Goal: Transaction & Acquisition: Book appointment/travel/reservation

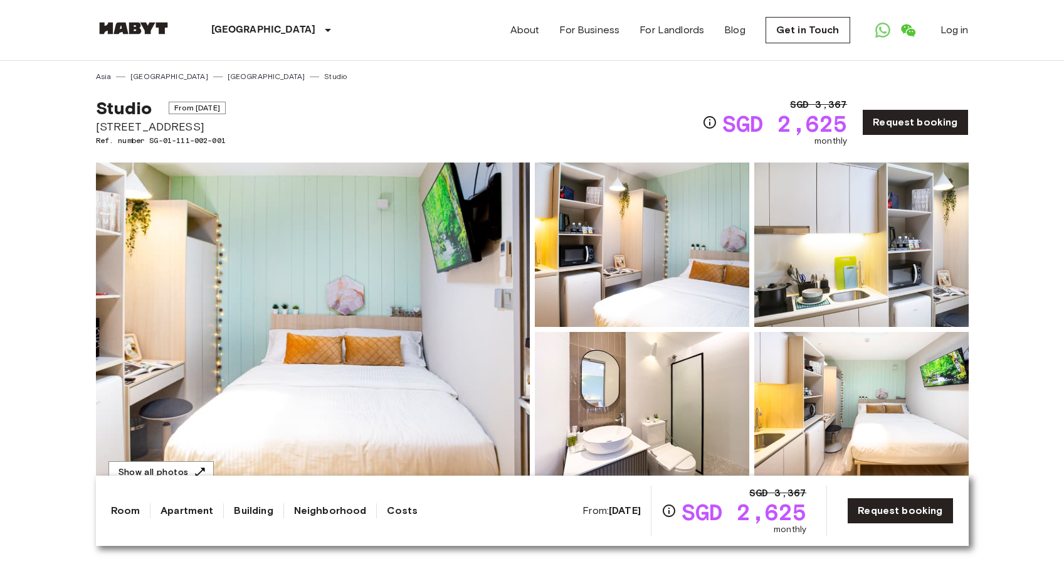
drag, startPoint x: 0, startPoint y: 0, endPoint x: 386, endPoint y: 234, distance: 451.3
click at [386, 234] on img at bounding box center [313, 329] width 434 height 334
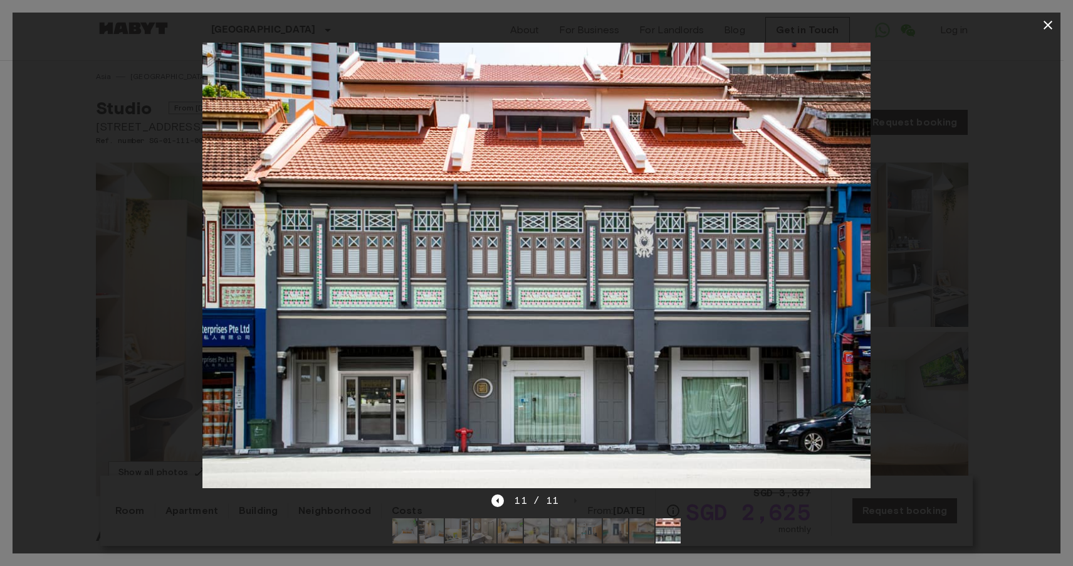
click at [1051, 28] on icon "button" at bounding box center [1048, 25] width 9 height 9
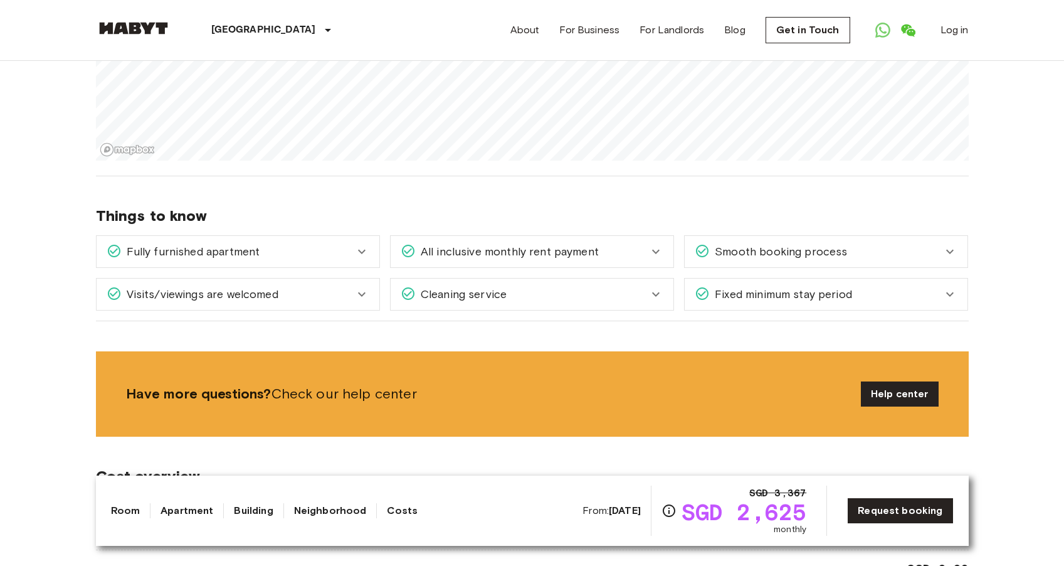
scroll to position [1255, 0]
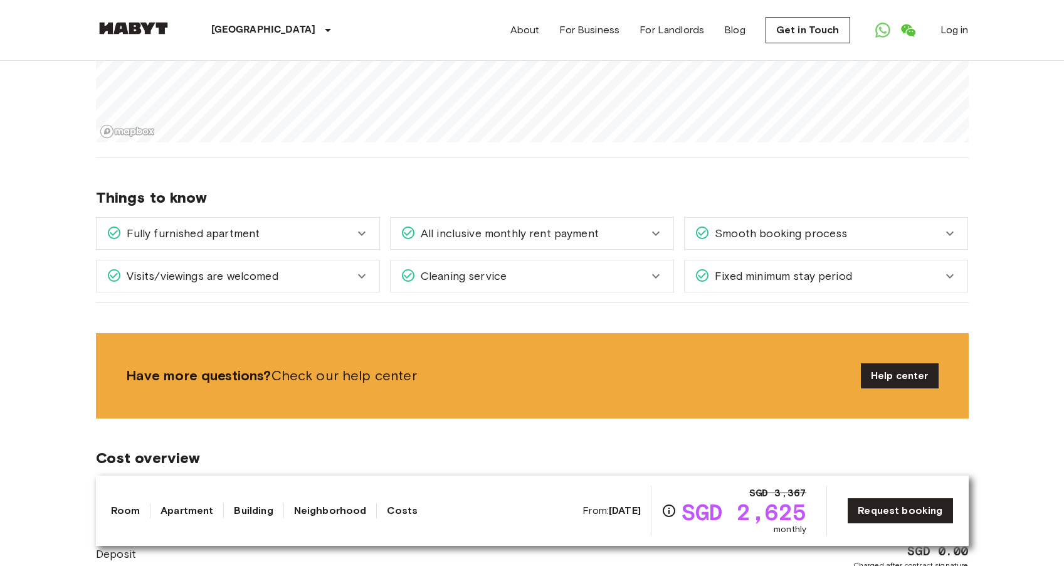
click at [366, 218] on div "Fully furnished apartment" at bounding box center [238, 233] width 283 height 31
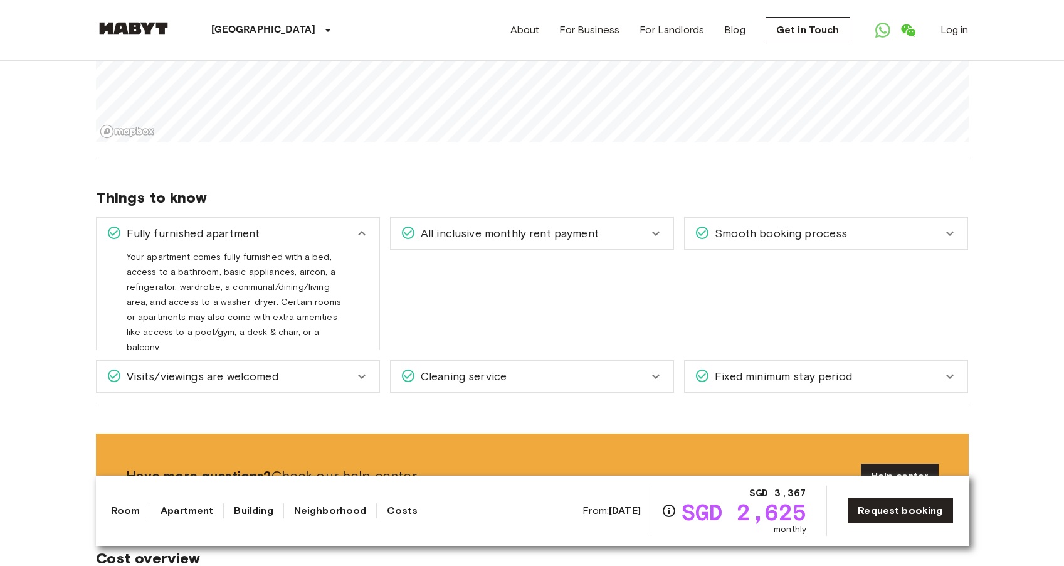
click at [364, 226] on div "Fully furnished apartment" at bounding box center [238, 233] width 283 height 31
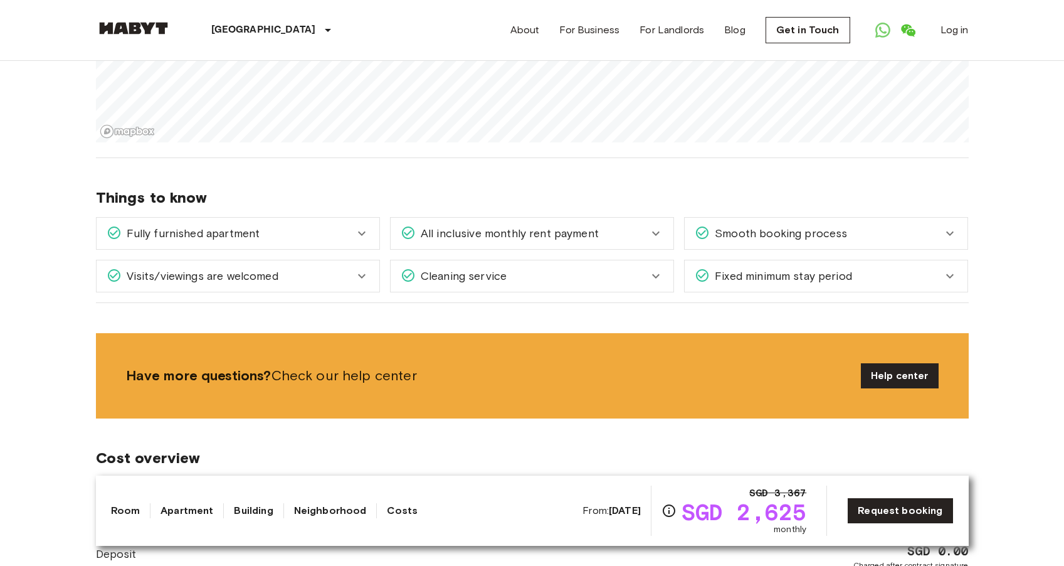
click at [364, 226] on div "Fully furnished apartment" at bounding box center [238, 233] width 283 height 31
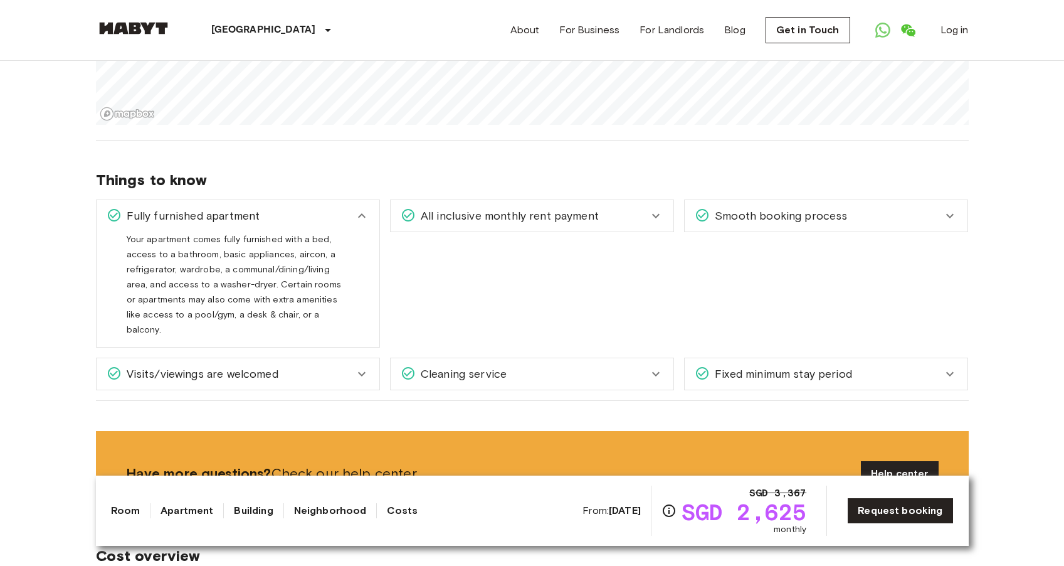
click at [326, 358] on div "Visits/viewings are welcomed" at bounding box center [238, 373] width 283 height 31
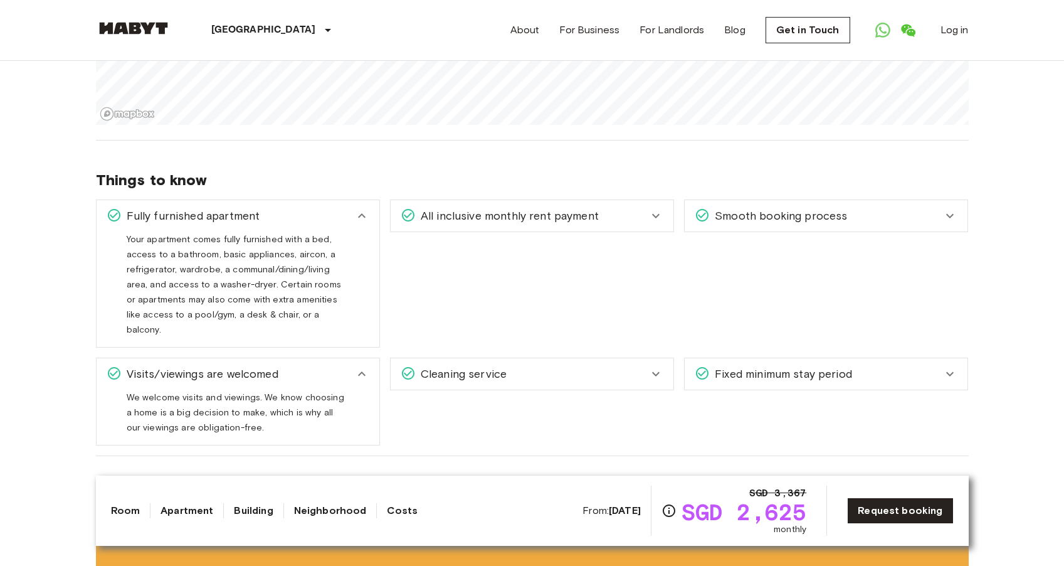
scroll to position [1343, 0]
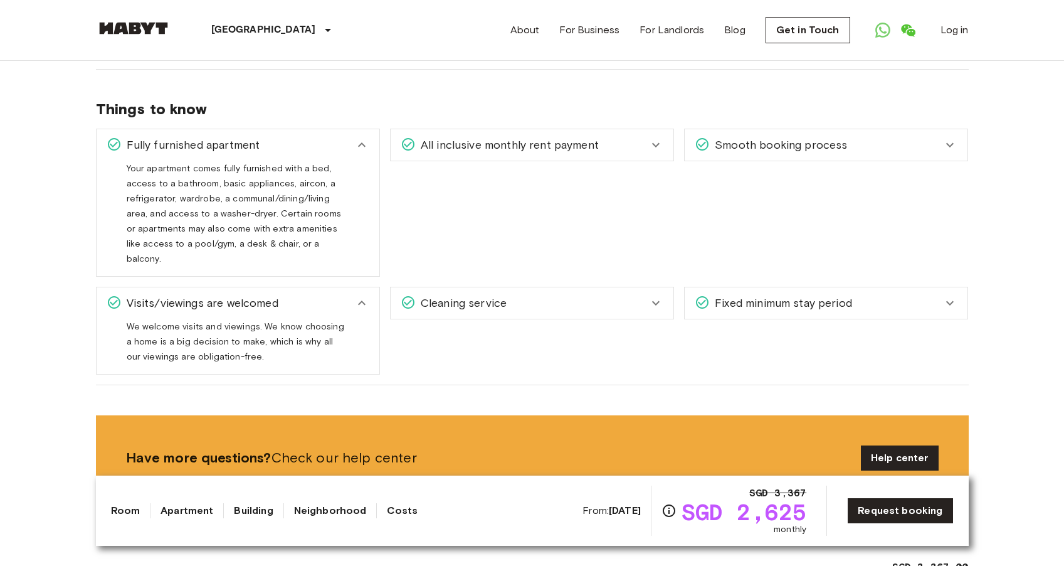
click at [480, 287] on div "Cleaning service" at bounding box center [532, 302] width 283 height 31
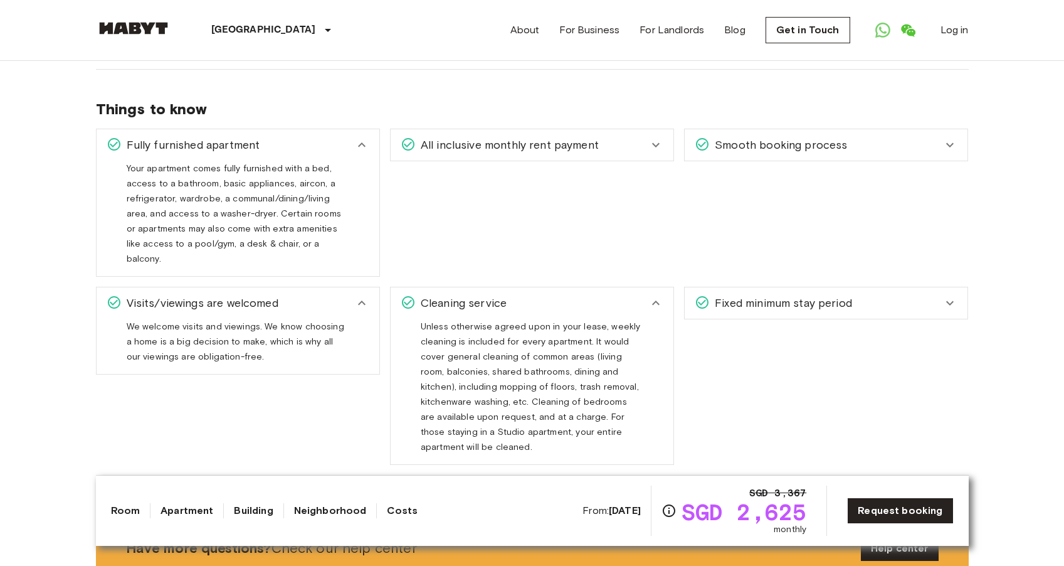
scroll to position [1347, 0]
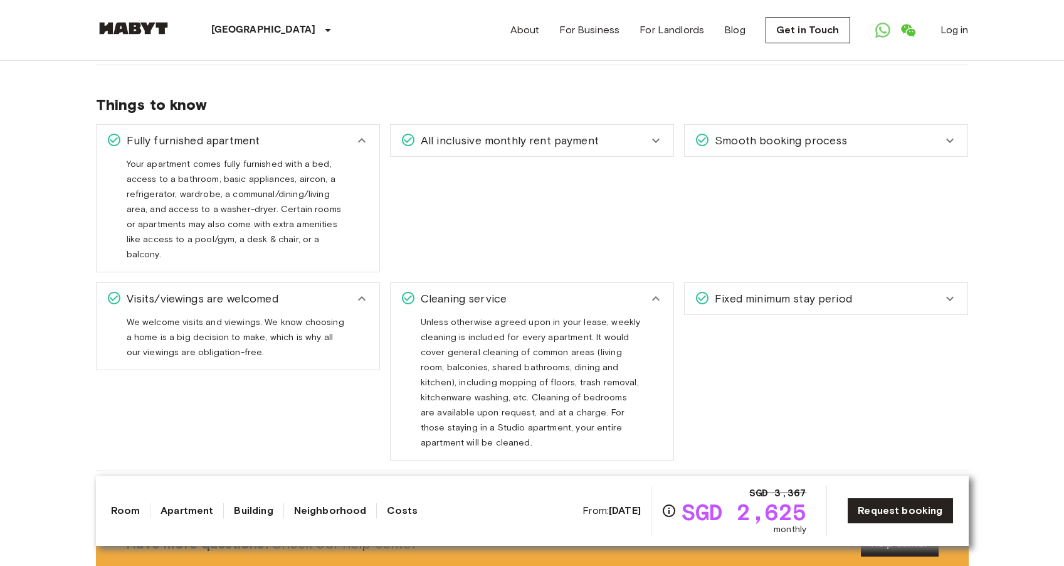
click at [483, 137] on span "All inclusive monthly rent payment" at bounding box center [507, 140] width 183 height 16
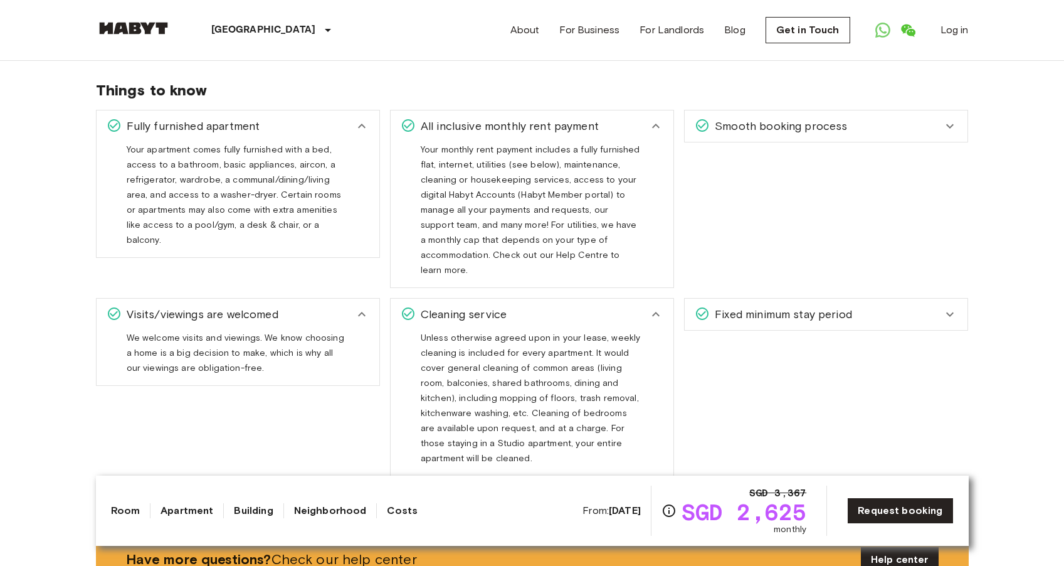
scroll to position [1368, 0]
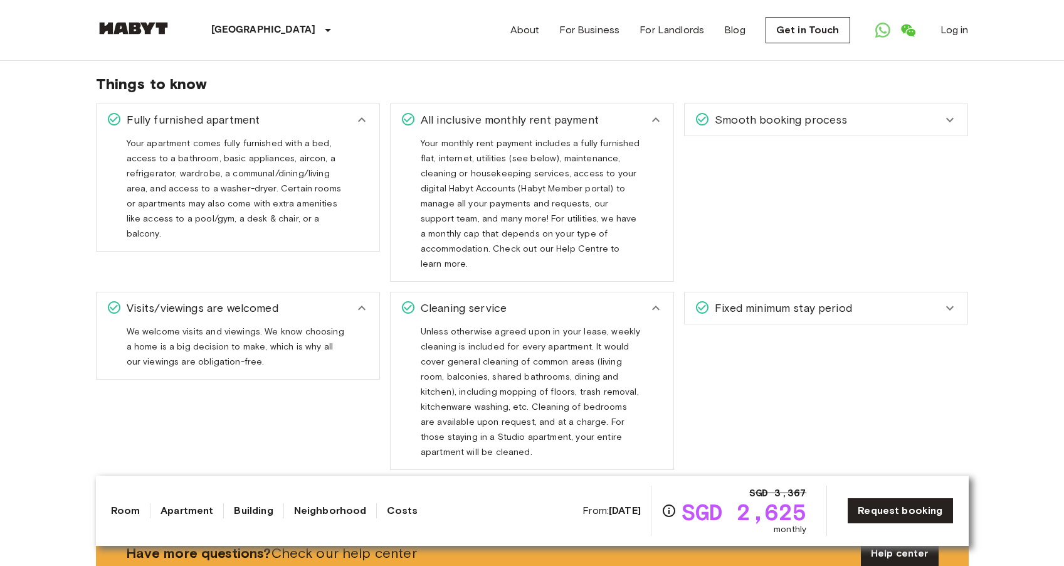
click at [541, 162] on span "Your monthly rent payment includes a fully furnished flat, internet, utilities …" at bounding box center [530, 208] width 219 height 141
click at [541, 171] on span "Your monthly rent payment includes a fully furnished flat, internet, utilities …" at bounding box center [530, 208] width 219 height 141
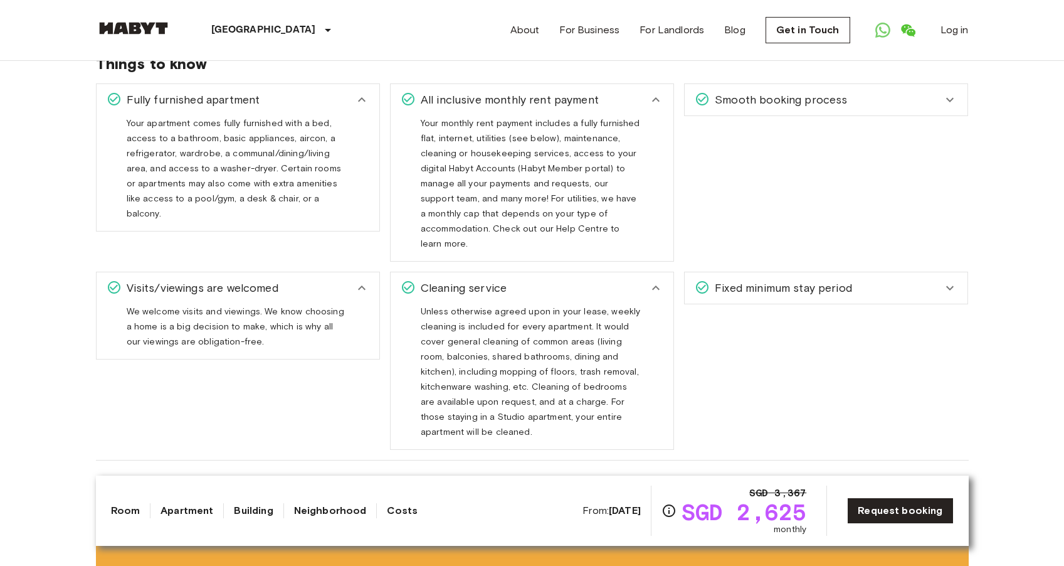
scroll to position [1389, 0]
drag, startPoint x: 540, startPoint y: 187, endPoint x: 558, endPoint y: 202, distance: 23.1
click at [558, 202] on span "Your monthly rent payment includes a fully furnished flat, internet, utilities …" at bounding box center [530, 187] width 219 height 141
click at [563, 211] on span "Your monthly rent payment includes a fully furnished flat, internet, utilities …" at bounding box center [530, 187] width 219 height 141
click at [740, 102] on span "Smooth booking process" at bounding box center [778, 98] width 137 height 16
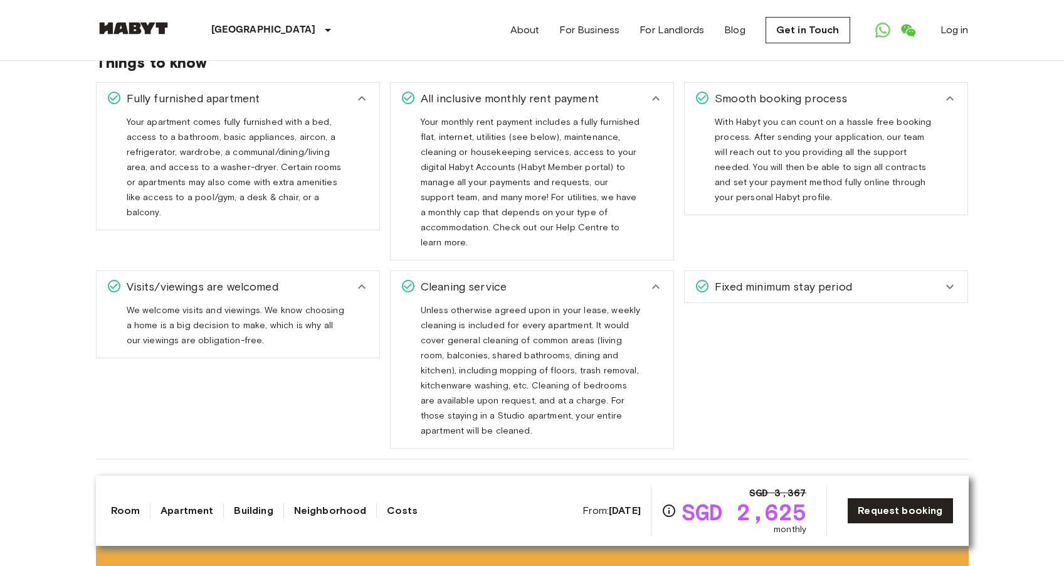
scroll to position [1402, 0]
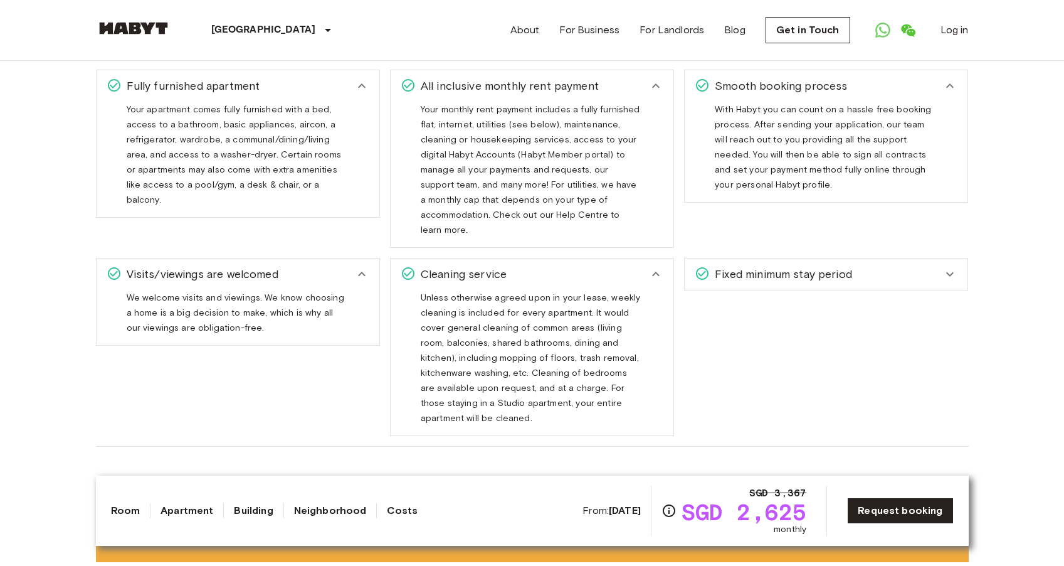
click at [752, 231] on div "Smooth booking process With Habyt you can count on a hassle free booking proces…" at bounding box center [821, 154] width 294 height 188
click at [752, 266] on span "Fixed minimum stay period" at bounding box center [781, 274] width 142 height 16
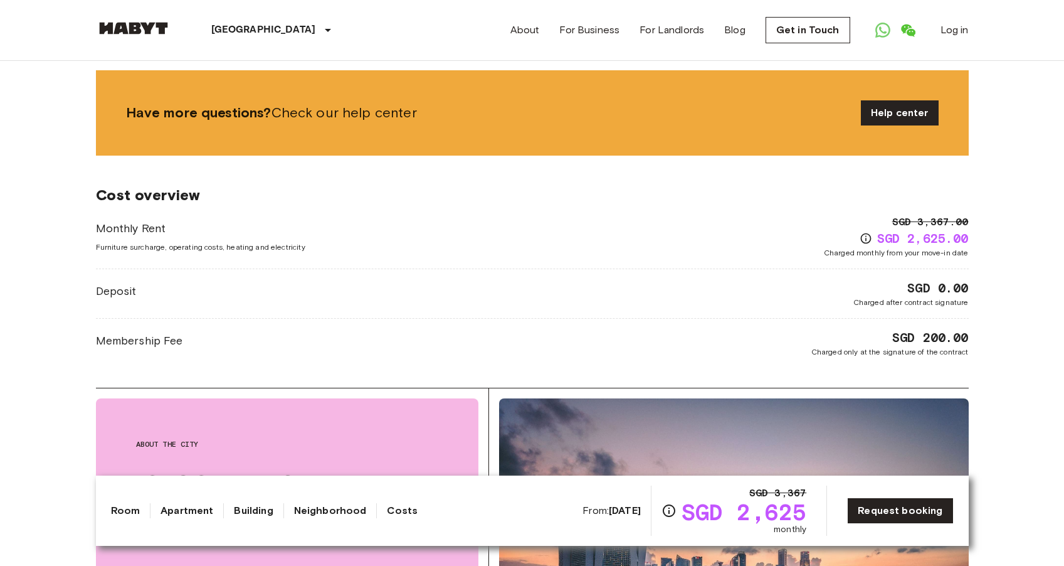
scroll to position [1833, 0]
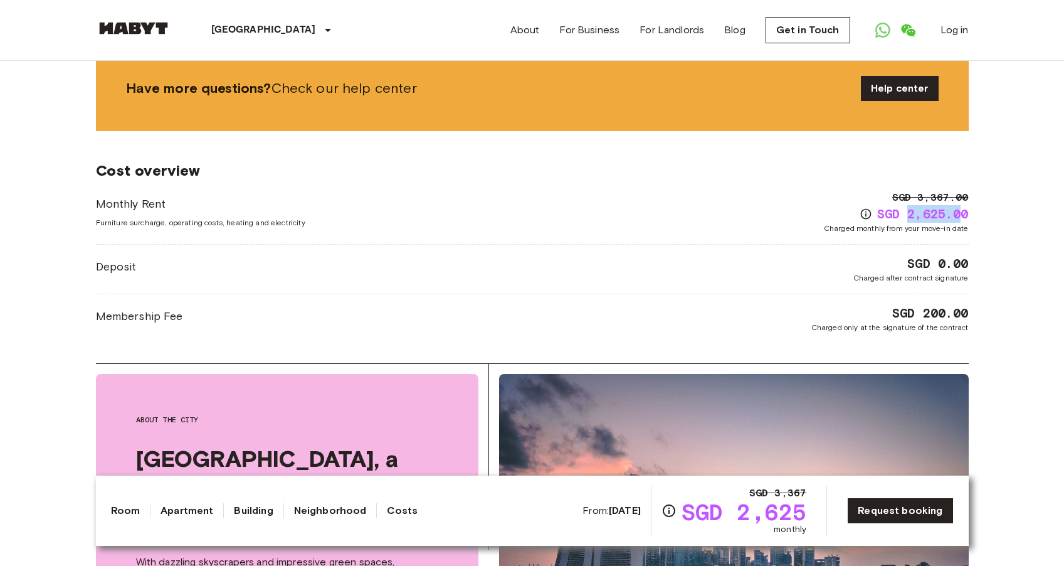
drag, startPoint x: 905, startPoint y: 182, endPoint x: 961, endPoint y: 182, distance: 56.4
click at [961, 205] on span "SGD 2,625.00" at bounding box center [923, 214] width 92 height 18
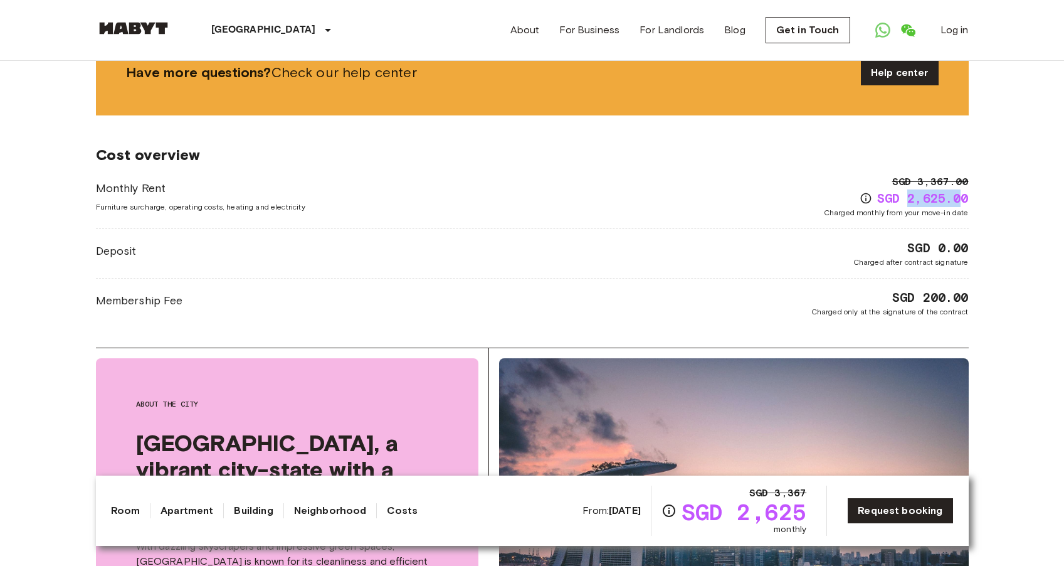
scroll to position [1850, 0]
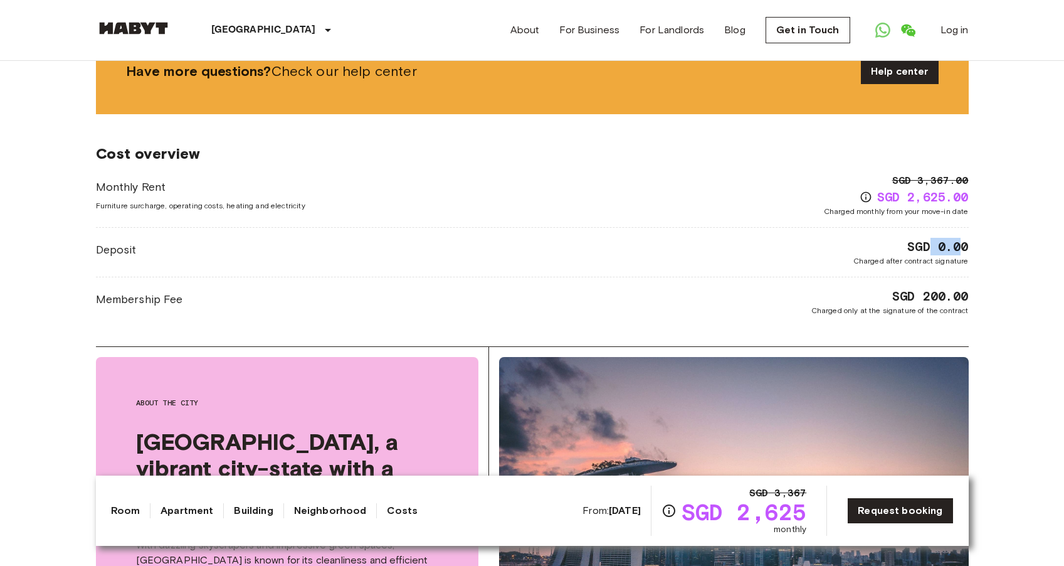
drag, startPoint x: 931, startPoint y: 223, endPoint x: 962, endPoint y: 223, distance: 30.7
click at [962, 238] on span "SGD 0.00" at bounding box center [937, 247] width 61 height 18
click at [944, 287] on span "SGD 200.00" at bounding box center [930, 296] width 76 height 18
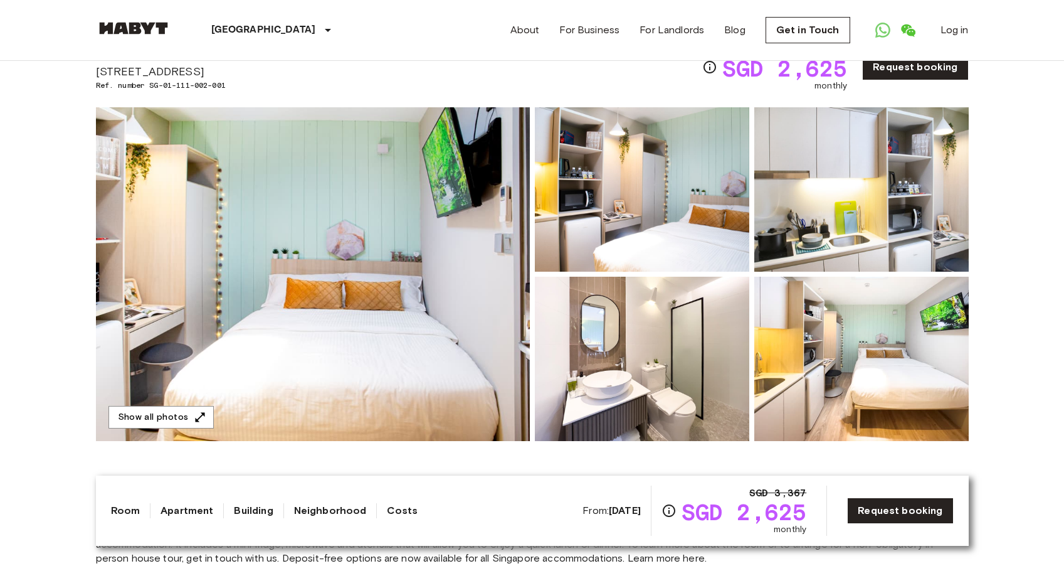
scroll to position [0, 0]
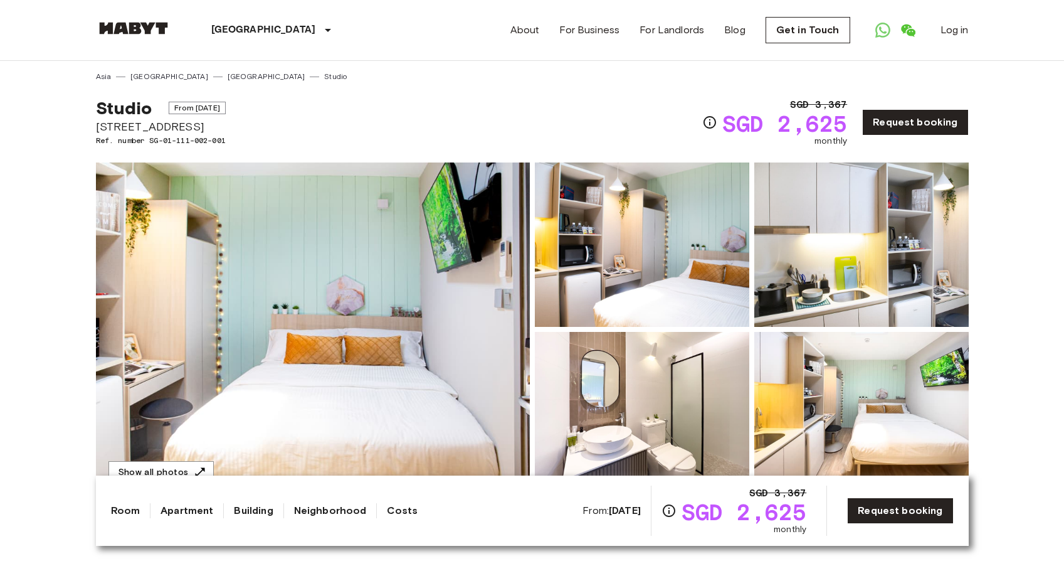
drag, startPoint x: 117, startPoint y: 128, endPoint x: 196, endPoint y: 128, distance: 79.0
click at [196, 128] on span "115 Geylang Road Singapore" at bounding box center [161, 126] width 130 height 16
copy span "Geylang Road S"
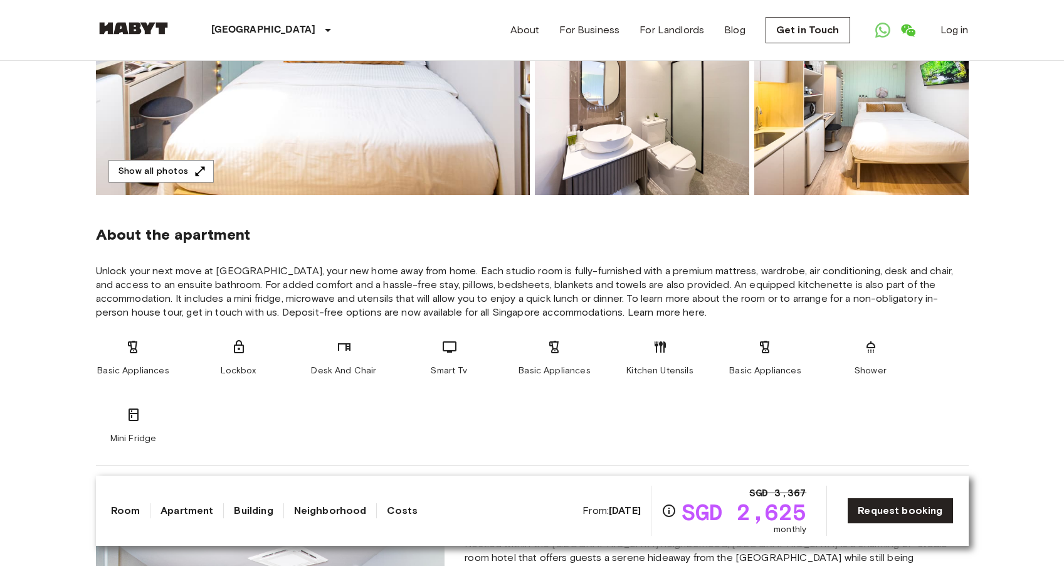
scroll to position [373, 0]
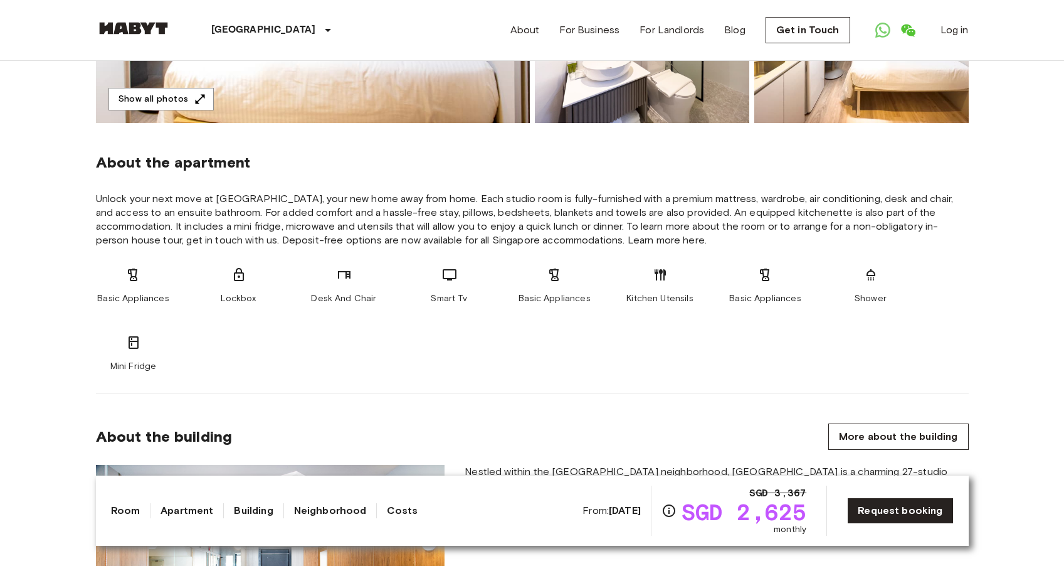
click at [553, 287] on div "Basic Appliances" at bounding box center [554, 286] width 75 height 38
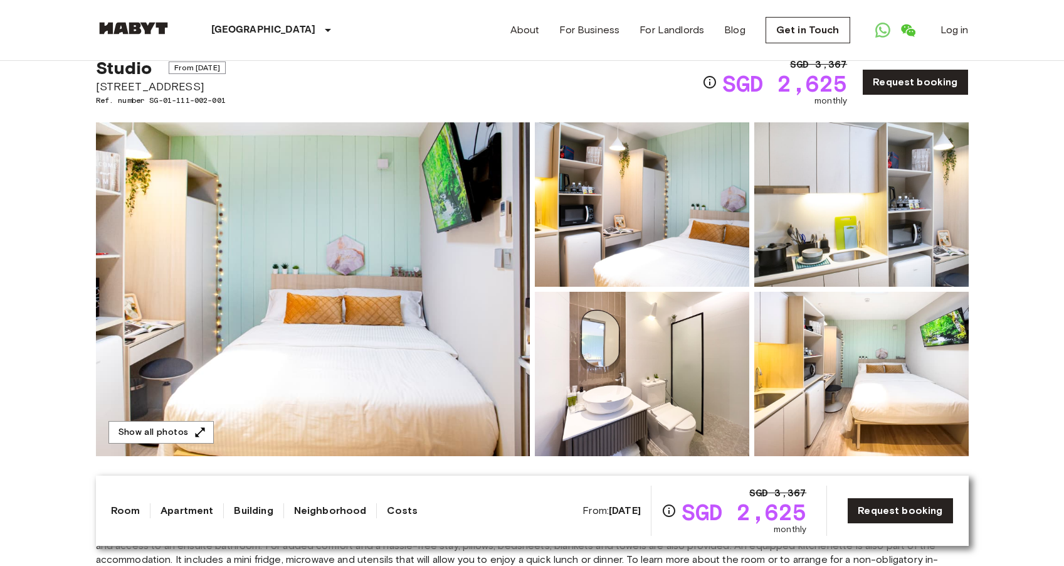
scroll to position [20, 0]
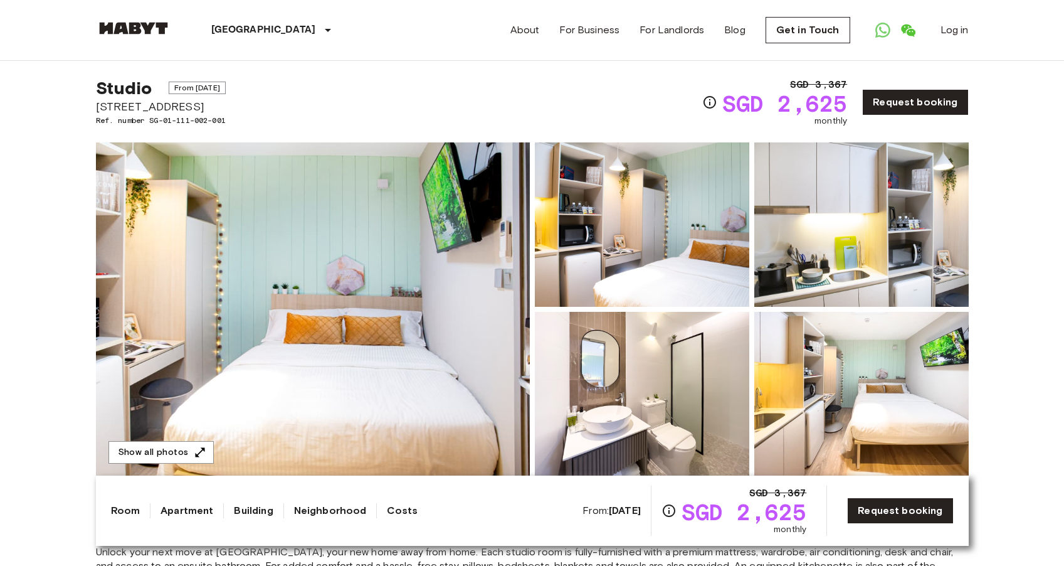
click at [819, 253] on img at bounding box center [861, 224] width 214 height 164
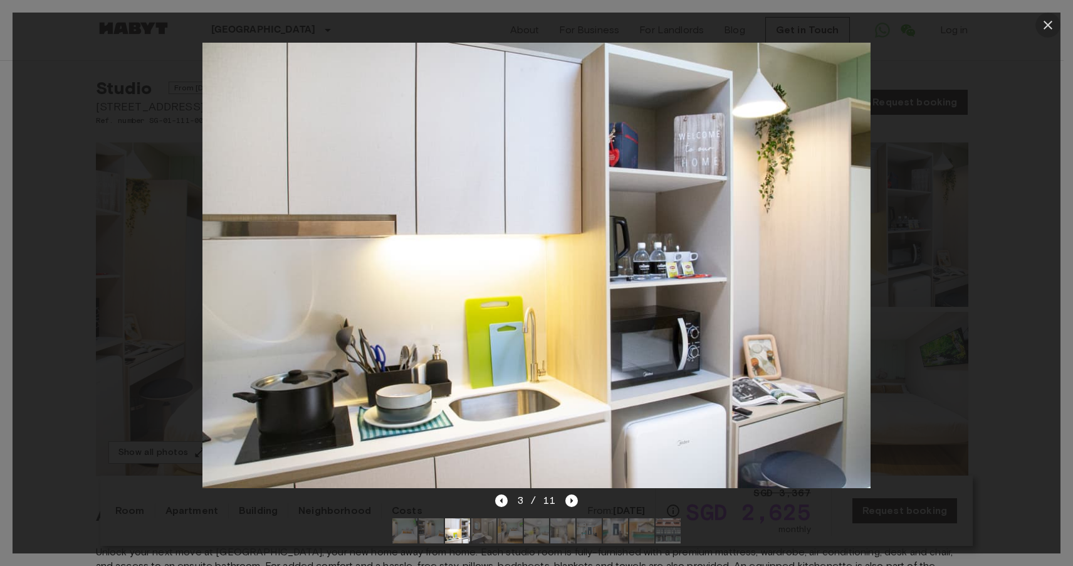
click at [1049, 23] on icon "button" at bounding box center [1048, 25] width 15 height 15
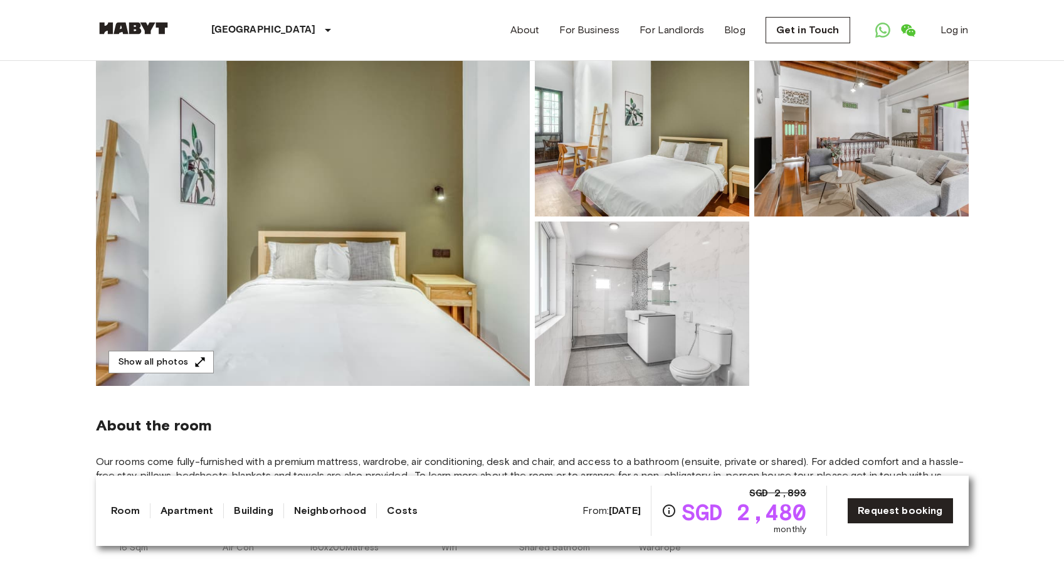
scroll to position [80, 0]
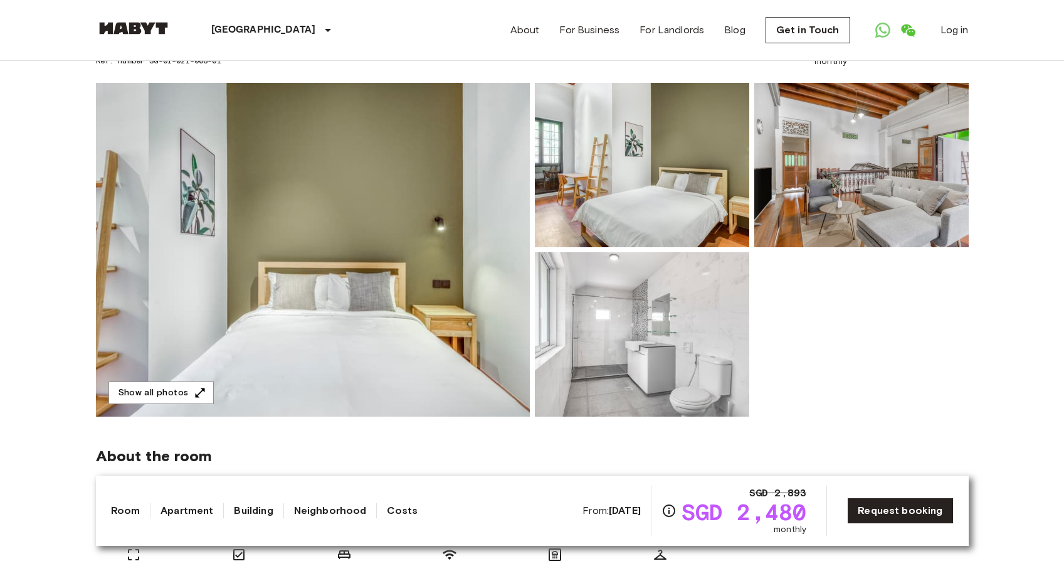
click at [359, 174] on img at bounding box center [313, 250] width 434 height 334
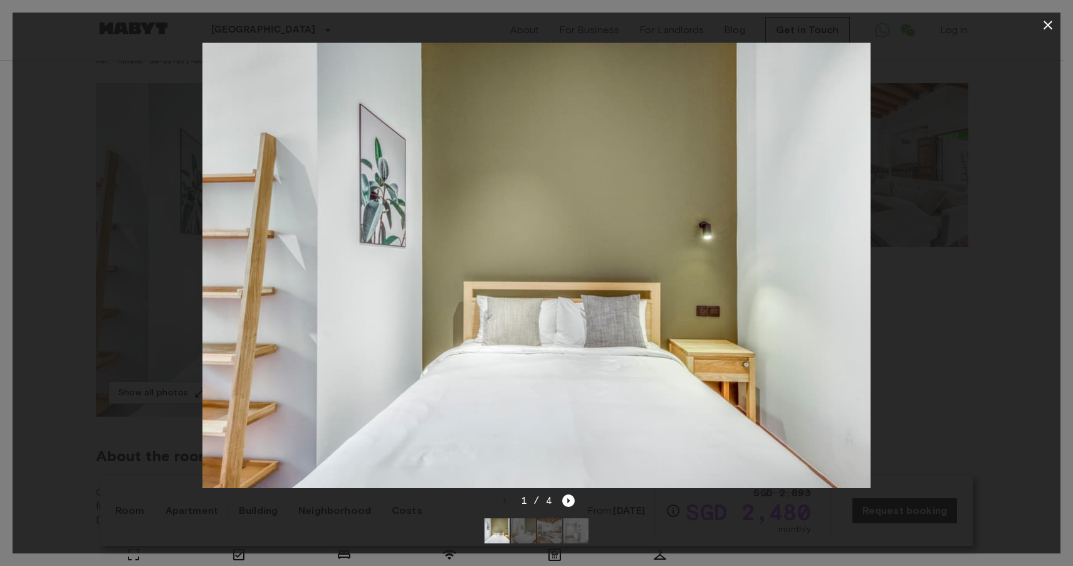
click at [522, 520] on img at bounding box center [523, 530] width 25 height 25
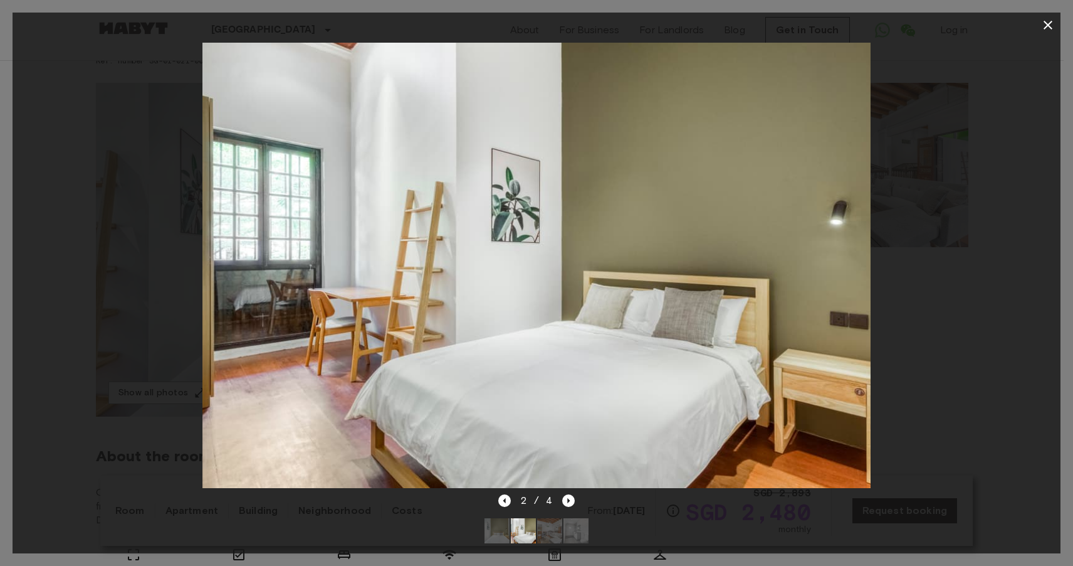
click at [544, 519] on img at bounding box center [549, 530] width 25 height 25
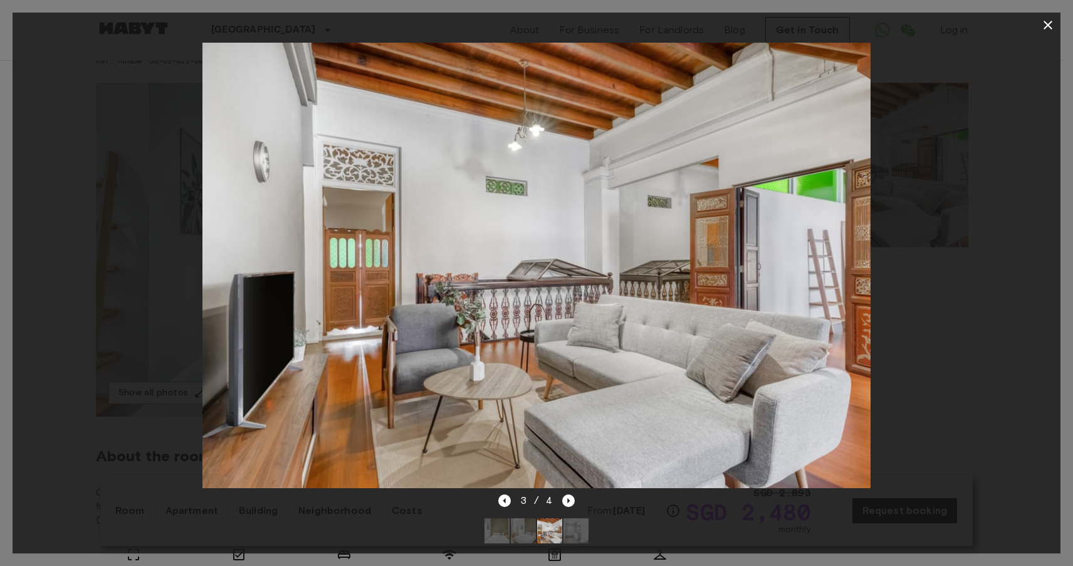
click at [566, 518] on img at bounding box center [576, 530] width 25 height 25
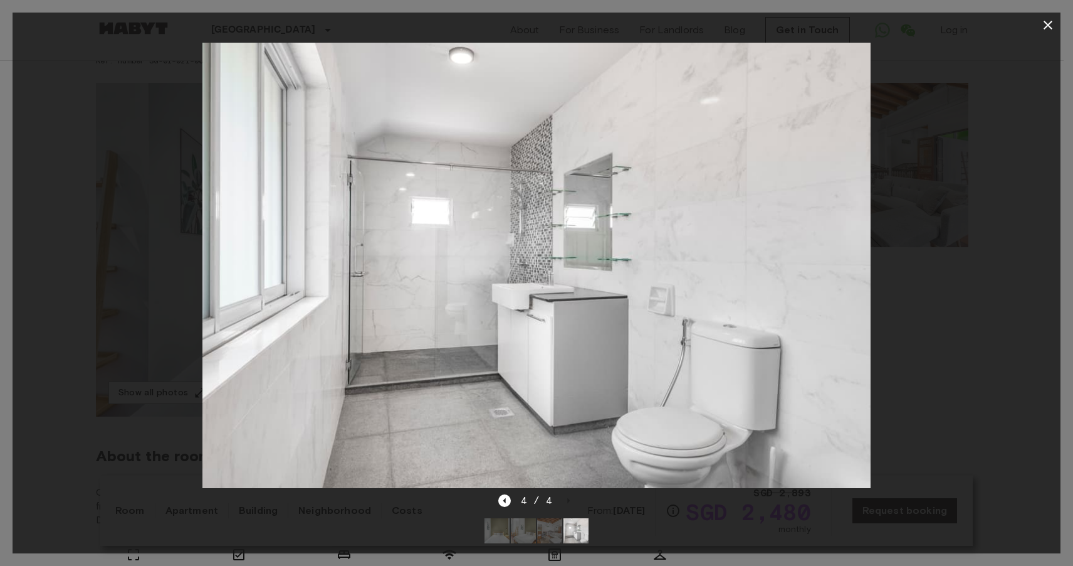
click at [1055, 21] on icon "button" at bounding box center [1048, 25] width 15 height 15
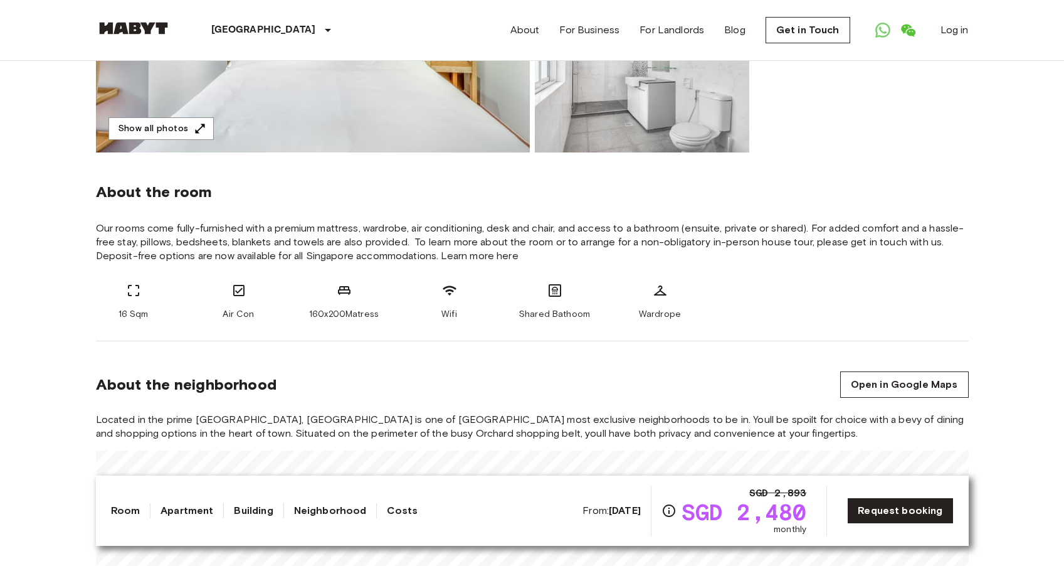
scroll to position [314, 0]
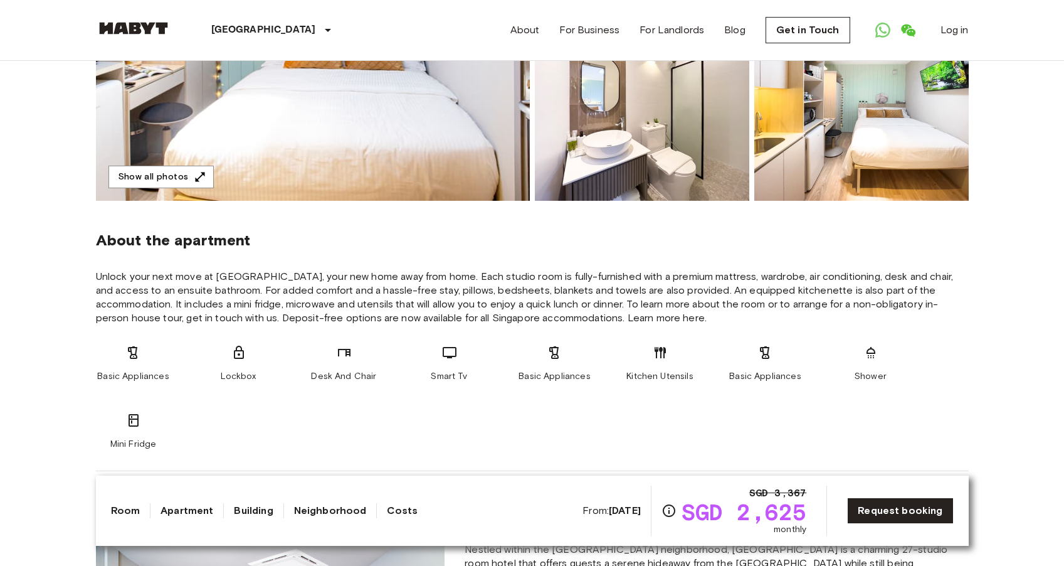
scroll to position [20, 0]
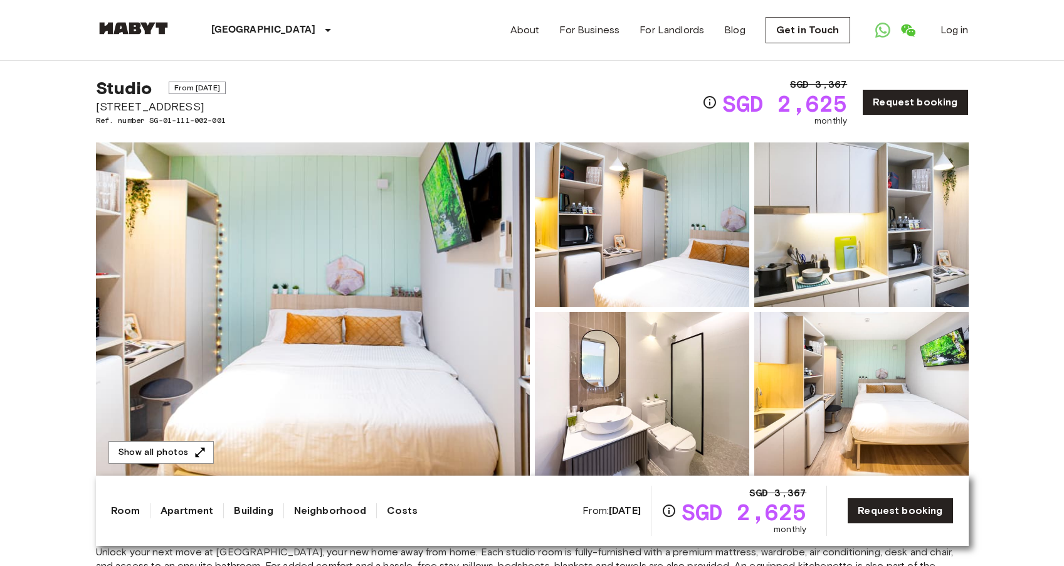
click at [426, 315] on img at bounding box center [313, 309] width 434 height 334
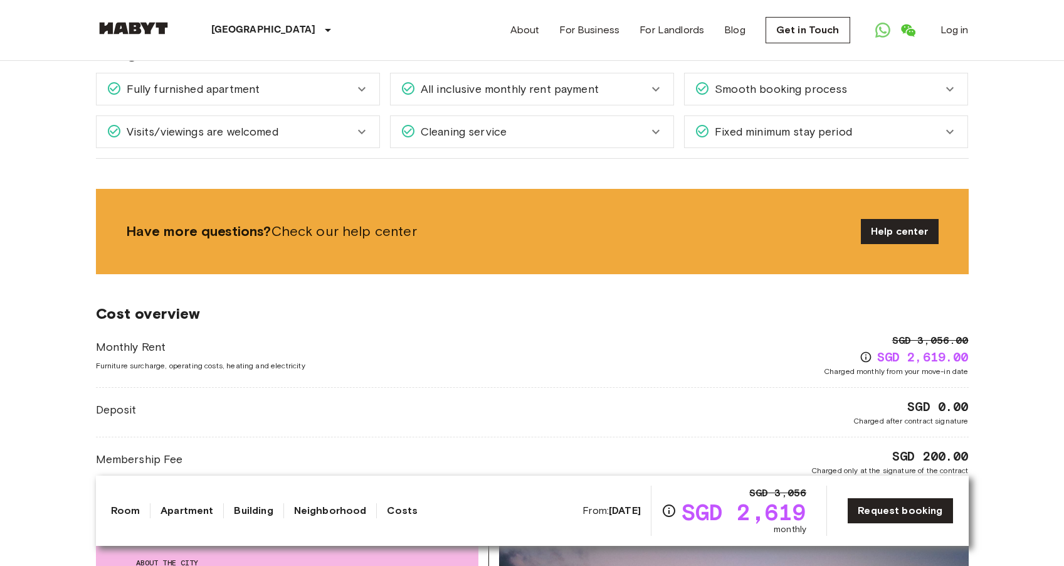
scroll to position [796, 0]
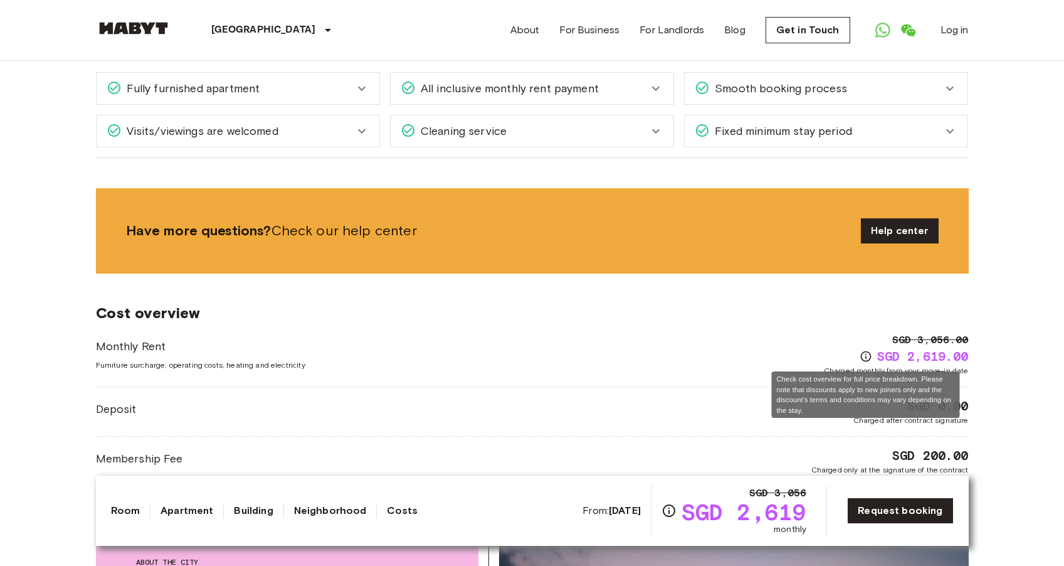
click at [871, 355] on icon "Check cost overview for full price breakdown. Please note that discounts apply …" at bounding box center [866, 356] width 13 height 13
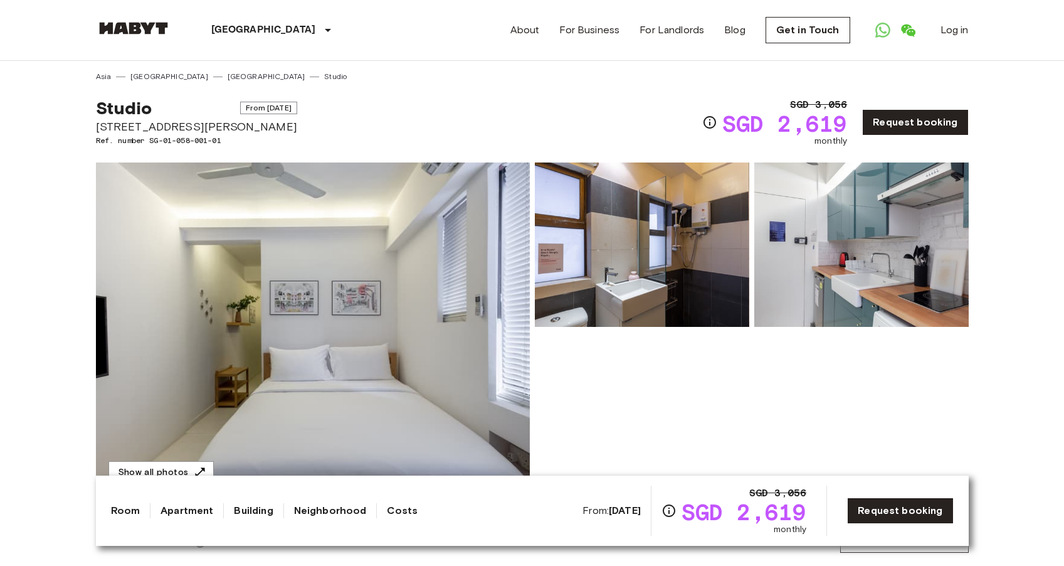
scroll to position [49, 0]
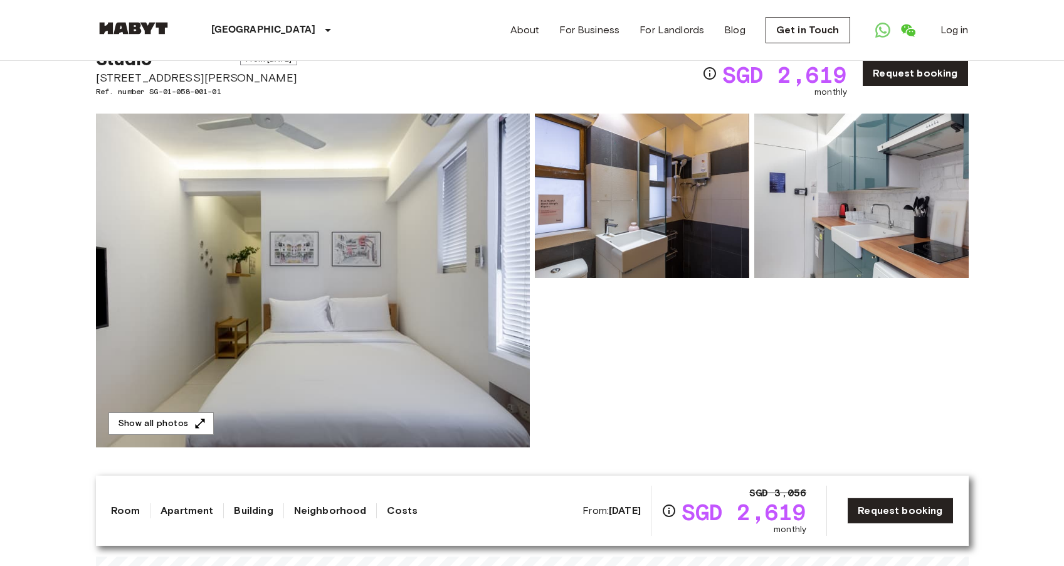
click at [374, 274] on img at bounding box center [313, 280] width 434 height 334
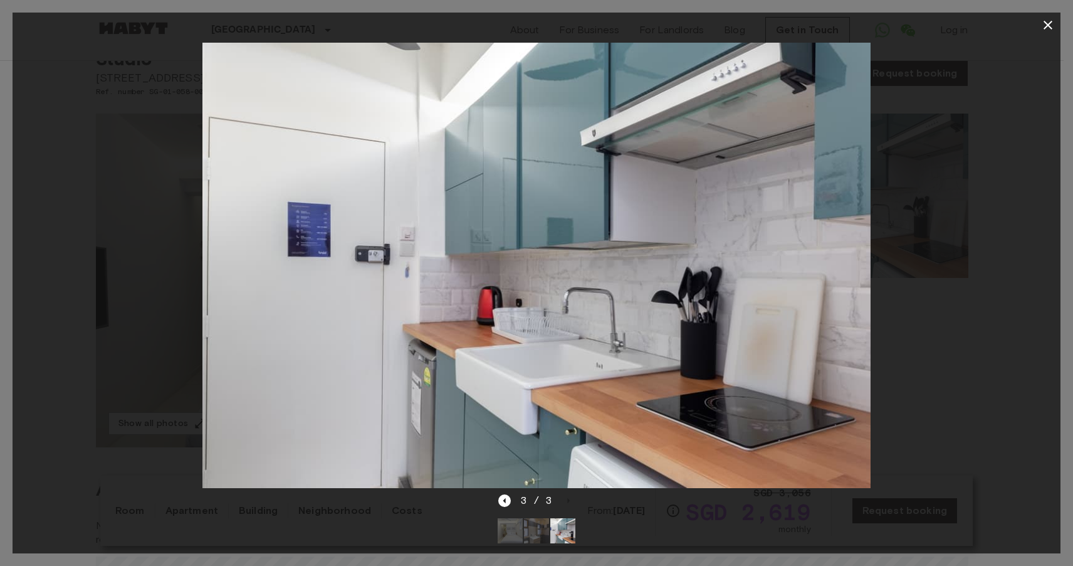
click at [1046, 31] on icon "button" at bounding box center [1048, 25] width 15 height 15
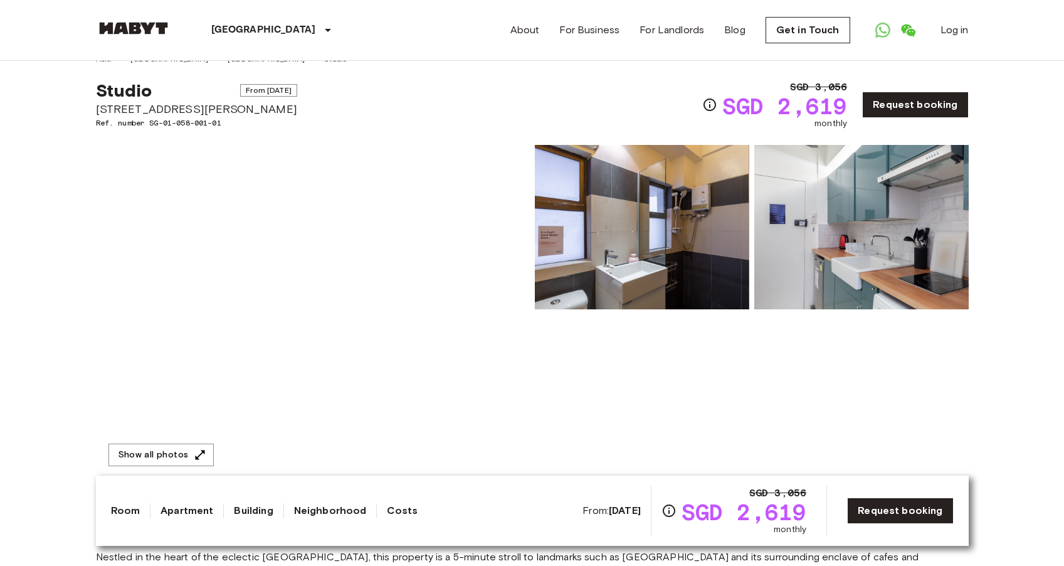
scroll to position [0, 0]
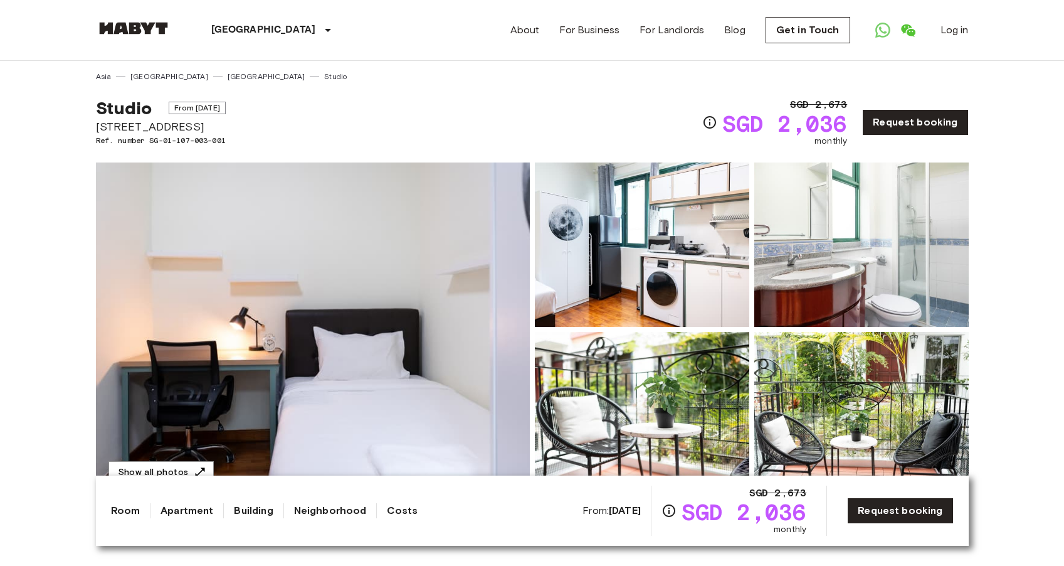
click at [356, 219] on img at bounding box center [313, 329] width 434 height 334
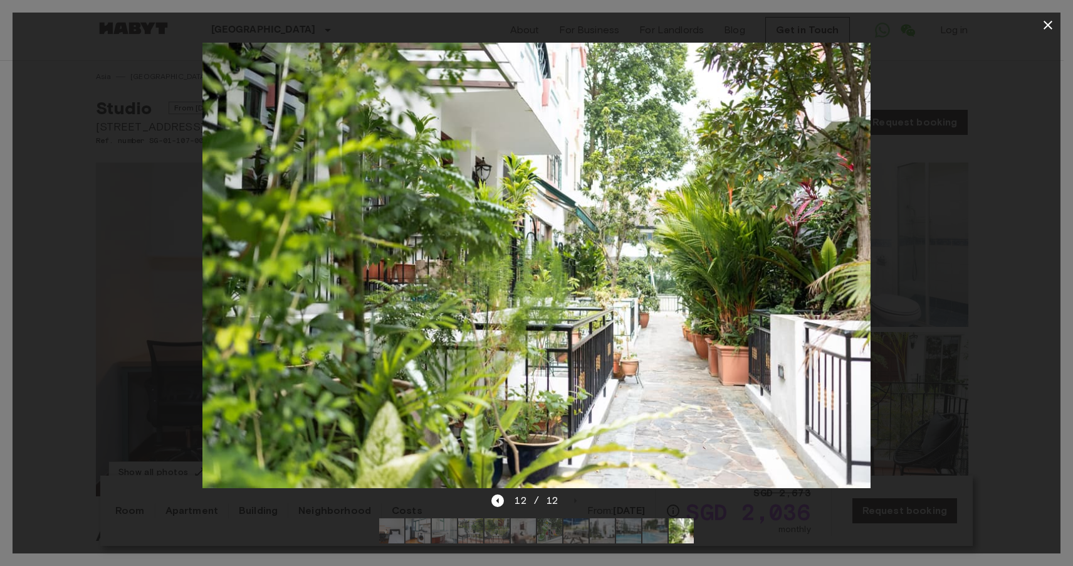
click at [1045, 26] on icon "button" at bounding box center [1048, 25] width 15 height 15
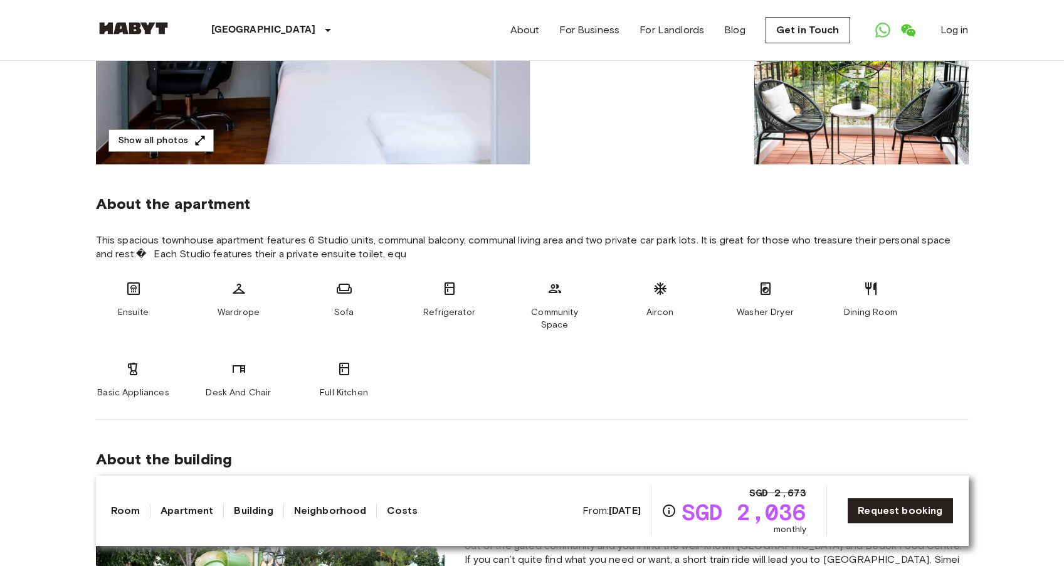
scroll to position [334, 0]
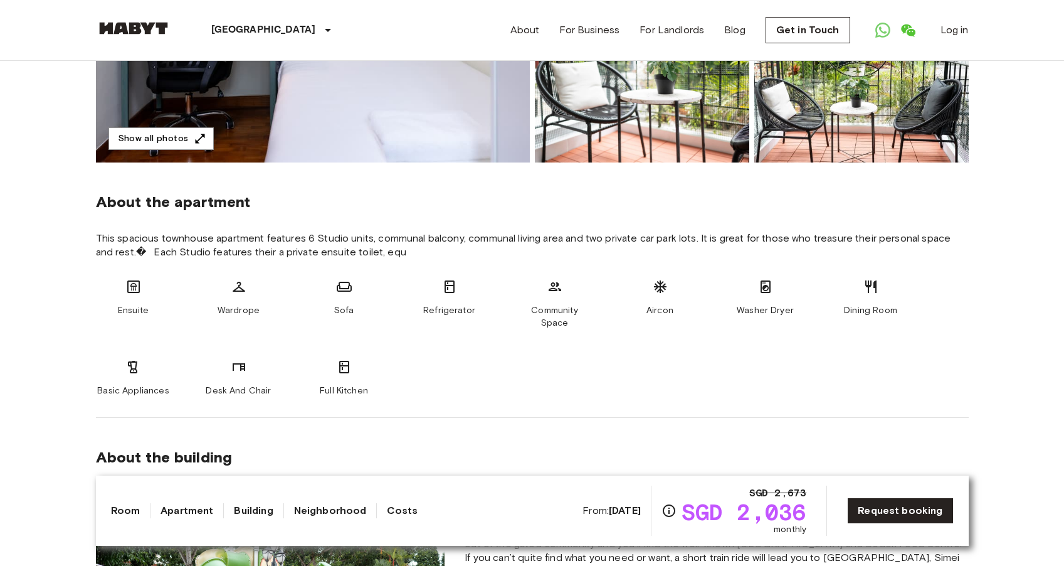
click at [768, 304] on span "Washer Dryer" at bounding box center [765, 310] width 57 height 13
click at [330, 384] on span "Full Kitchen" at bounding box center [344, 390] width 48 height 13
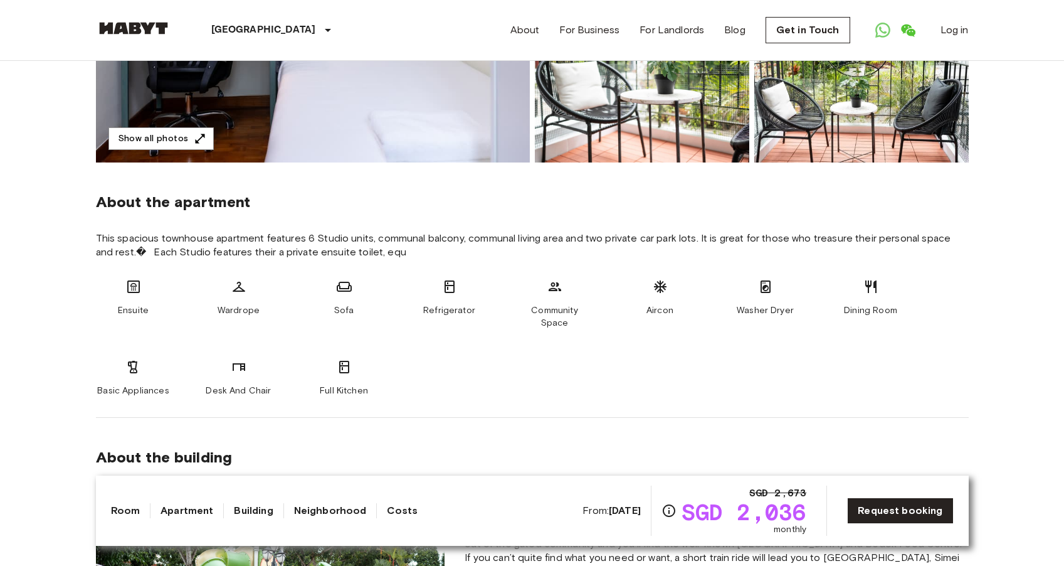
click at [330, 384] on span "Full Kitchen" at bounding box center [344, 390] width 48 height 13
click at [235, 365] on div "Desk And Chair" at bounding box center [238, 378] width 75 height 38
click at [303, 326] on div "Ensuite Wardrope Sofa Refrigerator Community Space Aircon Washer Dryer Dining R…" at bounding box center [532, 338] width 873 height 118
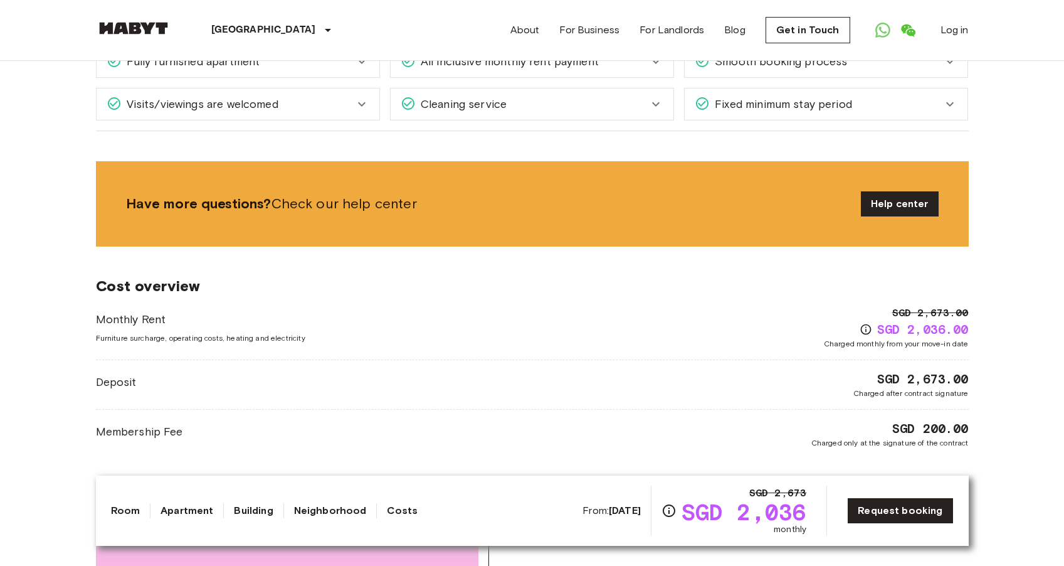
scroll to position [1420, 0]
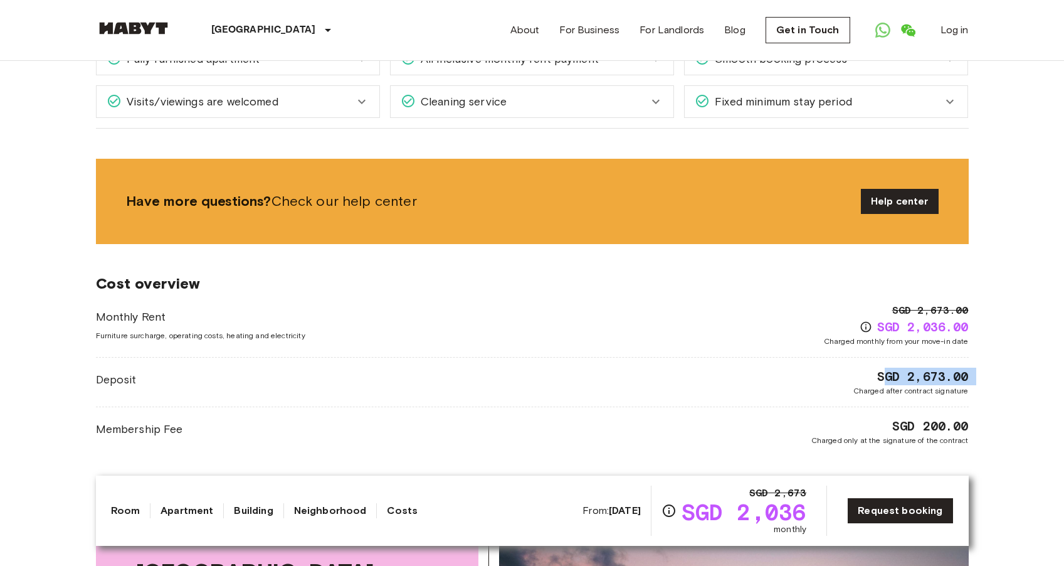
drag, startPoint x: 873, startPoint y: 363, endPoint x: 888, endPoint y: 365, distance: 15.2
click at [888, 367] on div "SGD 2,673.00 Charged after contract signature" at bounding box center [910, 381] width 115 height 29
click at [903, 385] on span "Charged after contract signature" at bounding box center [910, 390] width 115 height 11
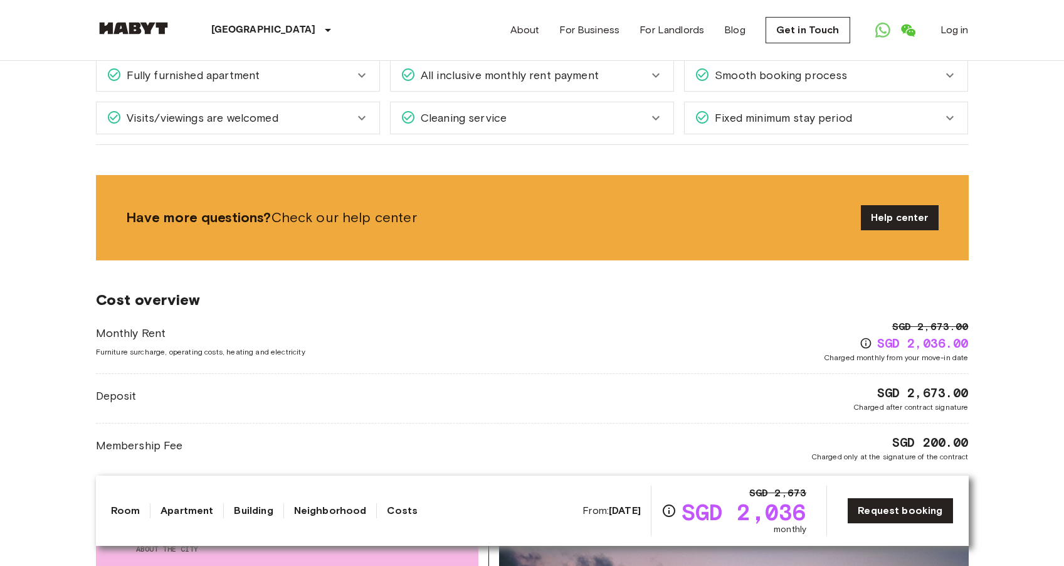
scroll to position [1367, 0]
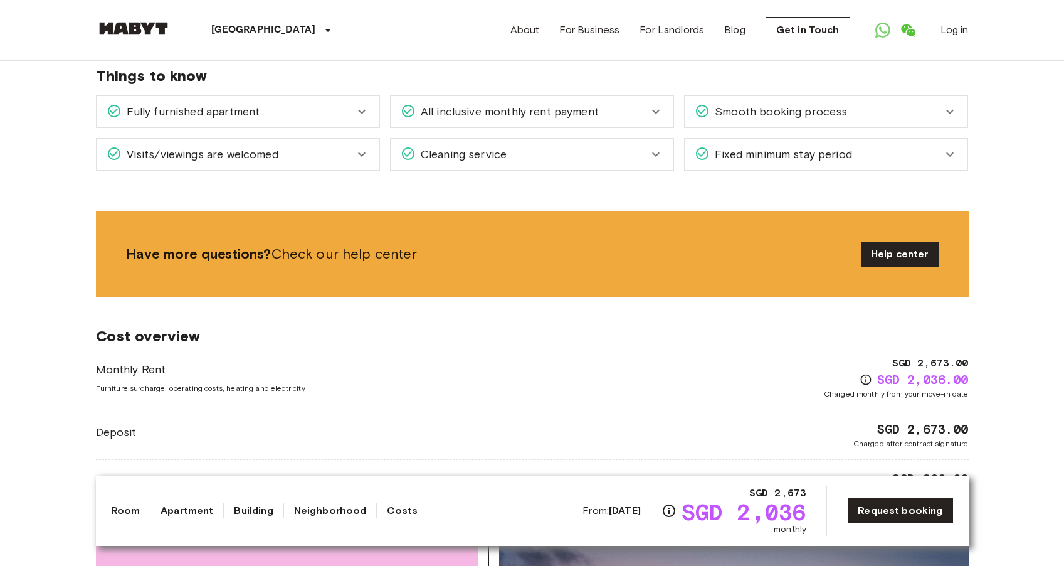
click at [908, 371] on span "SGD 2,036.00" at bounding box center [923, 380] width 92 height 18
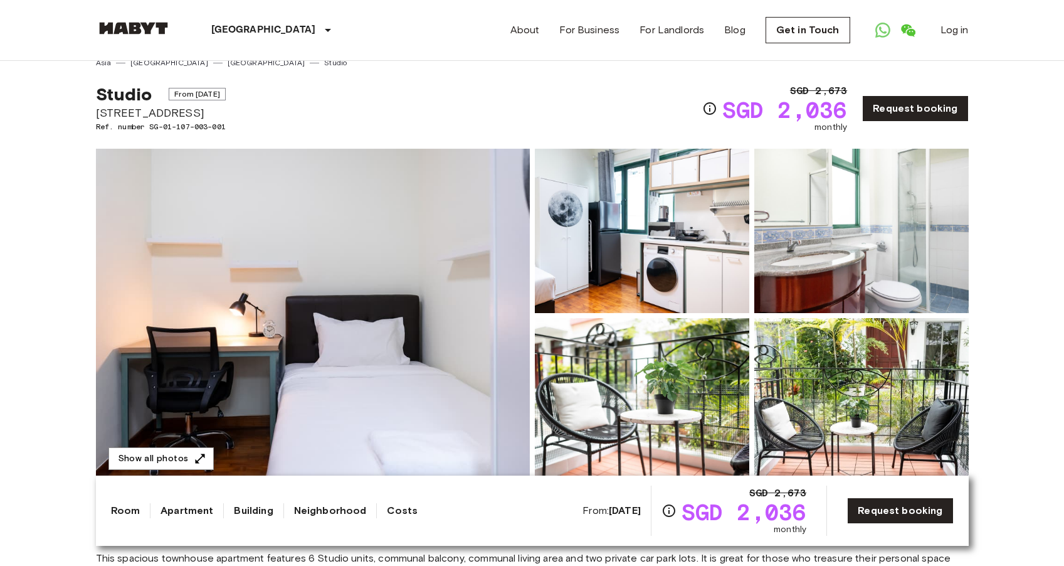
scroll to position [0, 0]
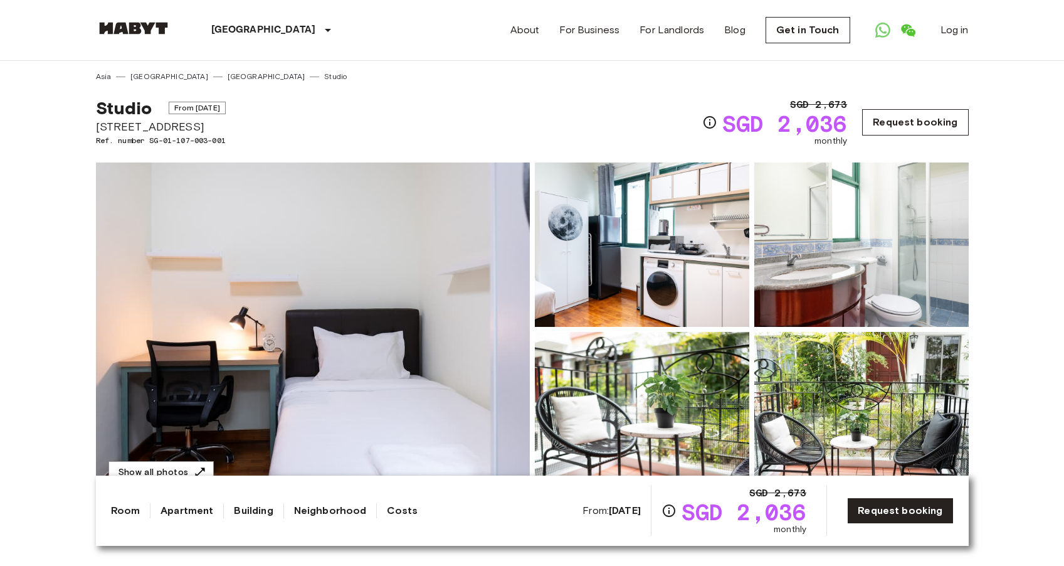
click at [924, 118] on link "Request booking" at bounding box center [915, 122] width 106 height 26
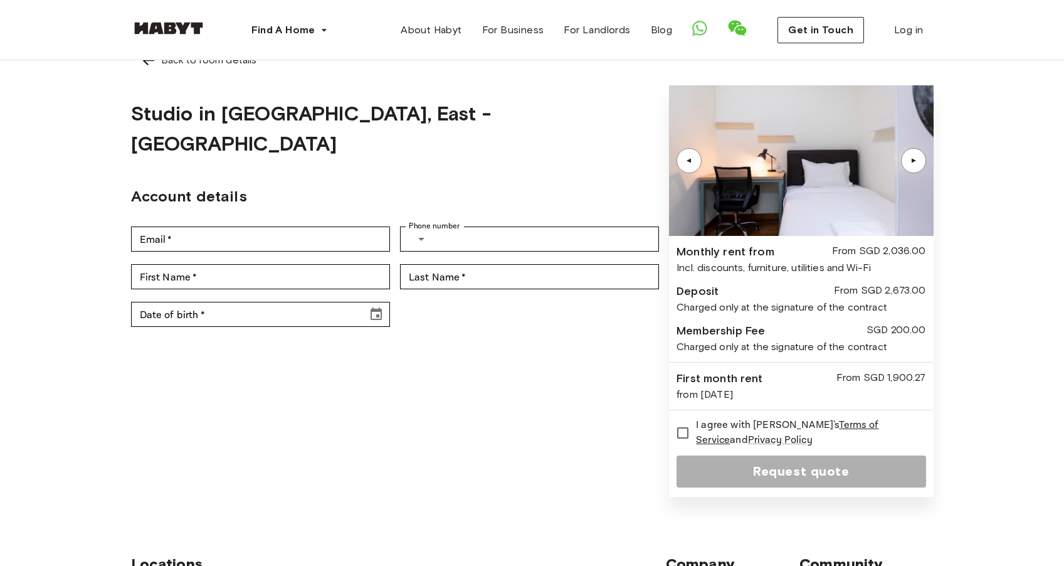
scroll to position [19, 0]
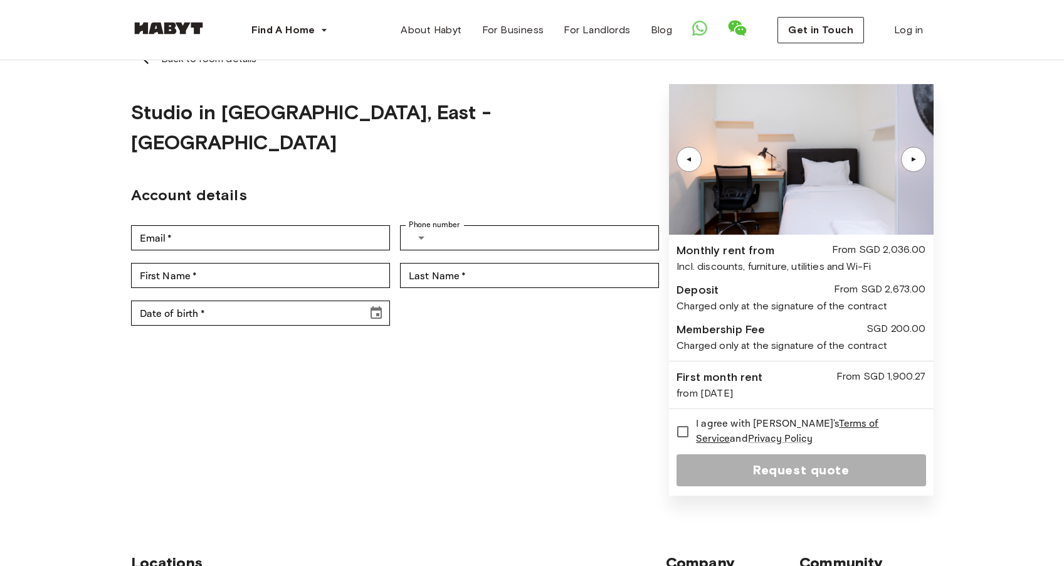
click at [736, 266] on div "Incl. discounts, furniture, utilities and Wi-Fi" at bounding box center [800, 266] width 249 height 15
click at [793, 267] on div "Incl. discounts, furniture, utilities and Wi-Fi" at bounding box center [800, 266] width 249 height 15
click at [841, 268] on div "Incl. discounts, furniture, utilities and Wi-Fi" at bounding box center [800, 266] width 249 height 15
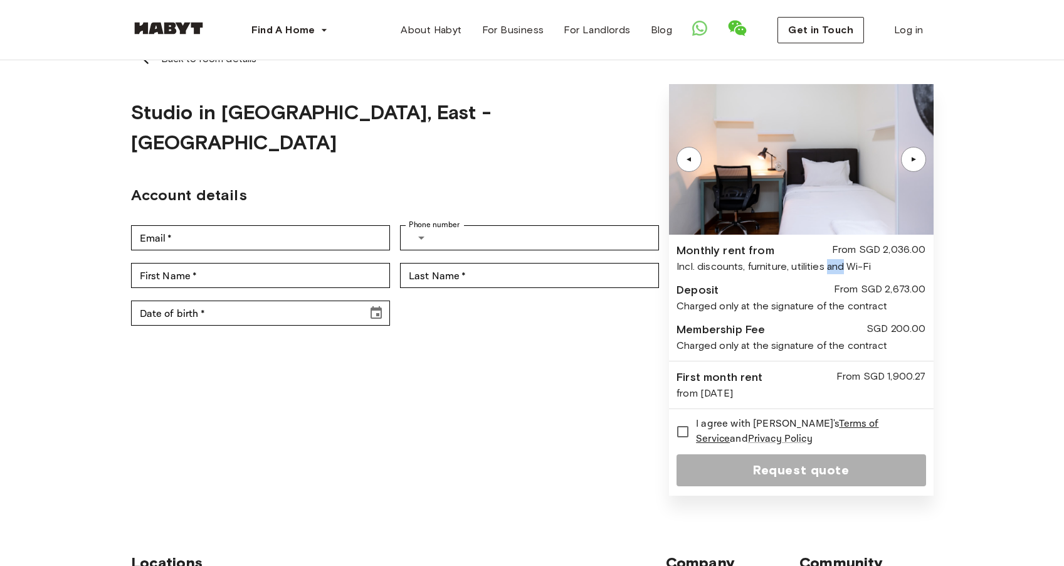
click at [841, 268] on div "Incl. discounts, furniture, utilities and Wi-Fi" at bounding box center [800, 266] width 249 height 15
click at [841, 308] on div "Charged only at the signature of the contract" at bounding box center [800, 305] width 249 height 15
click at [846, 349] on div "Charged only at the signature of the contract" at bounding box center [800, 345] width 249 height 15
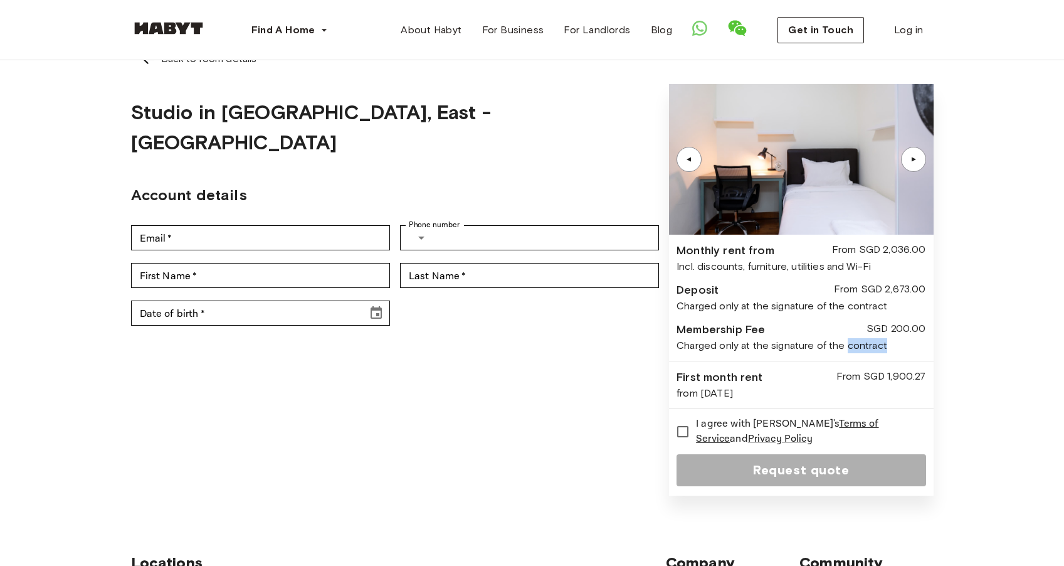
click at [846, 349] on div "Charged only at the signature of the contract" at bounding box center [800, 345] width 249 height 15
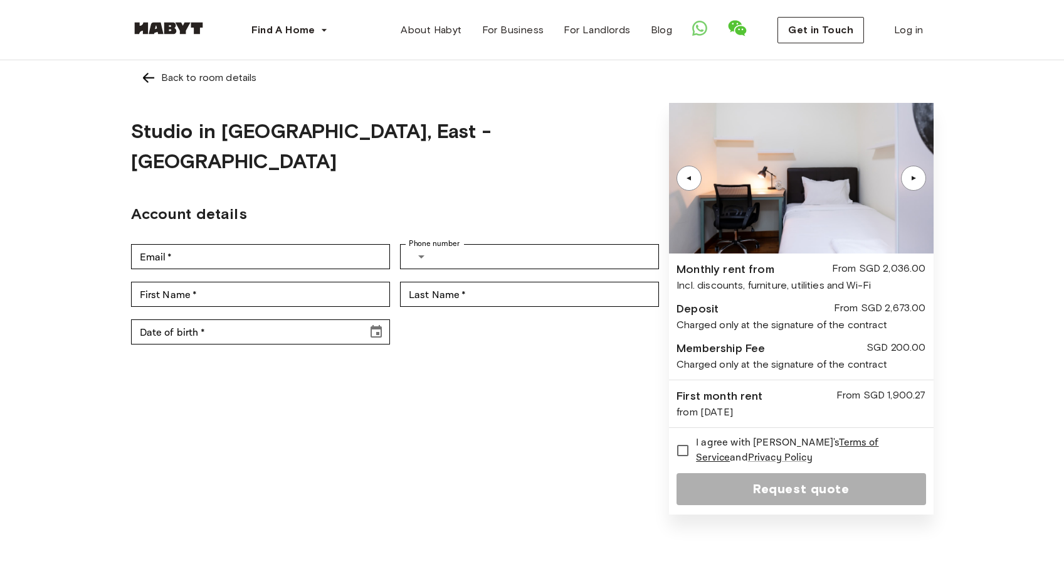
click at [139, 73] on link "Back to room details" at bounding box center [532, 77] width 803 height 35
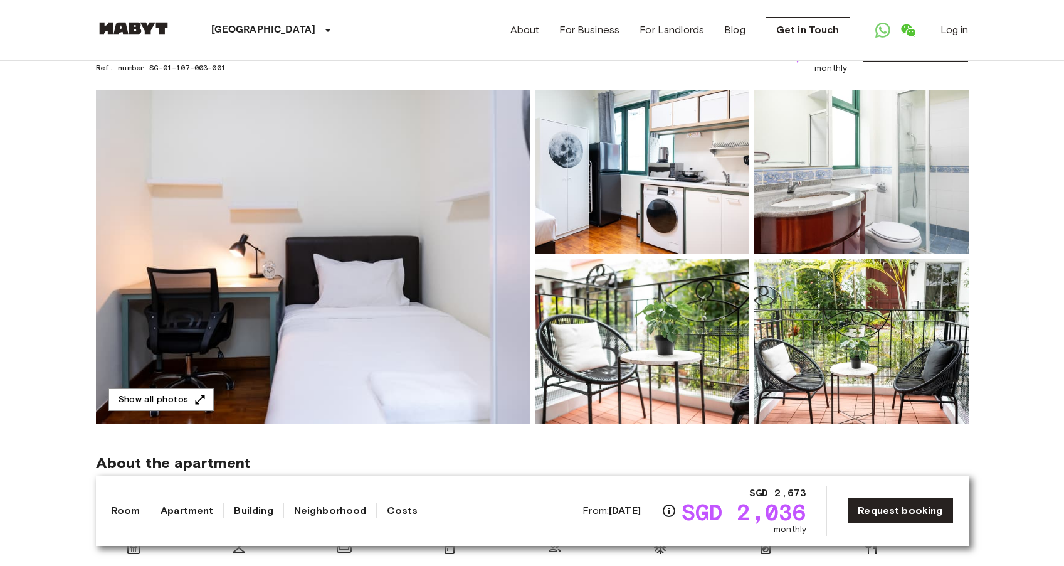
scroll to position [24, 0]
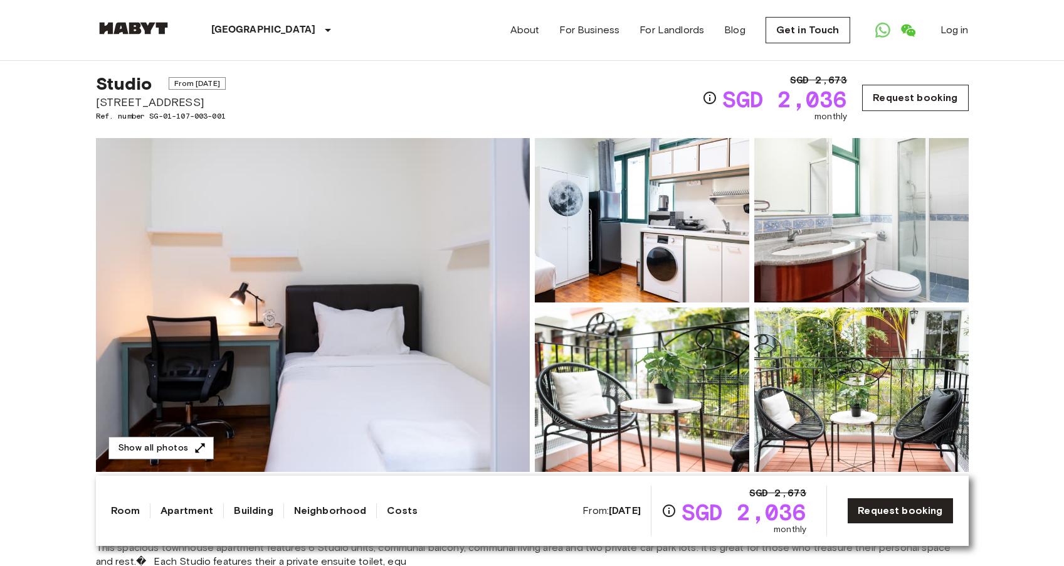
click at [900, 103] on link "Request booking" at bounding box center [915, 98] width 106 height 26
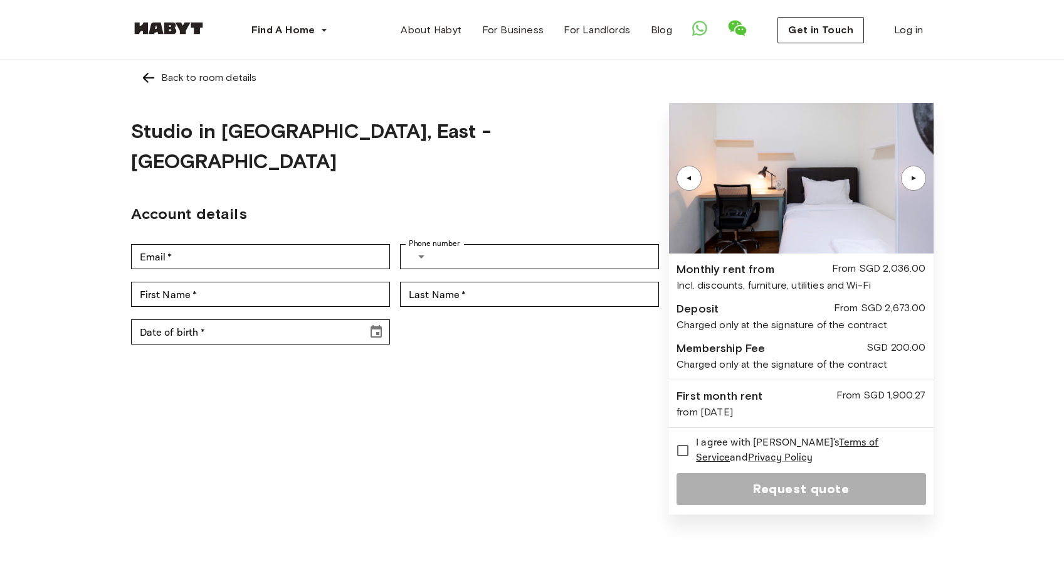
click at [875, 270] on div "From SGD 2,036.00" at bounding box center [879, 269] width 94 height 17
drag, startPoint x: 890, startPoint y: 307, endPoint x: 911, endPoint y: 313, distance: 22.4
click at [911, 313] on div "From SGD 2,673.00" at bounding box center [880, 308] width 92 height 17
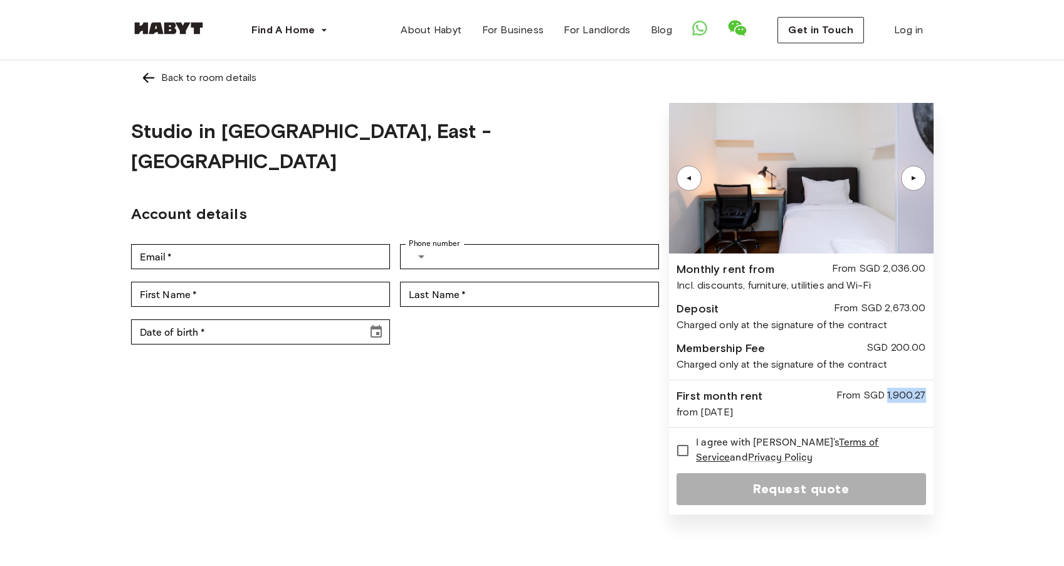
drag, startPoint x: 887, startPoint y: 396, endPoint x: 928, endPoint y: 396, distance: 40.8
click at [928, 396] on div "▲ ▲ Monthly rent from From SGD 2,036.00 Incl. discounts, furniture, utilities a…" at bounding box center [801, 308] width 264 height 411
click at [148, 81] on img at bounding box center [148, 77] width 15 height 15
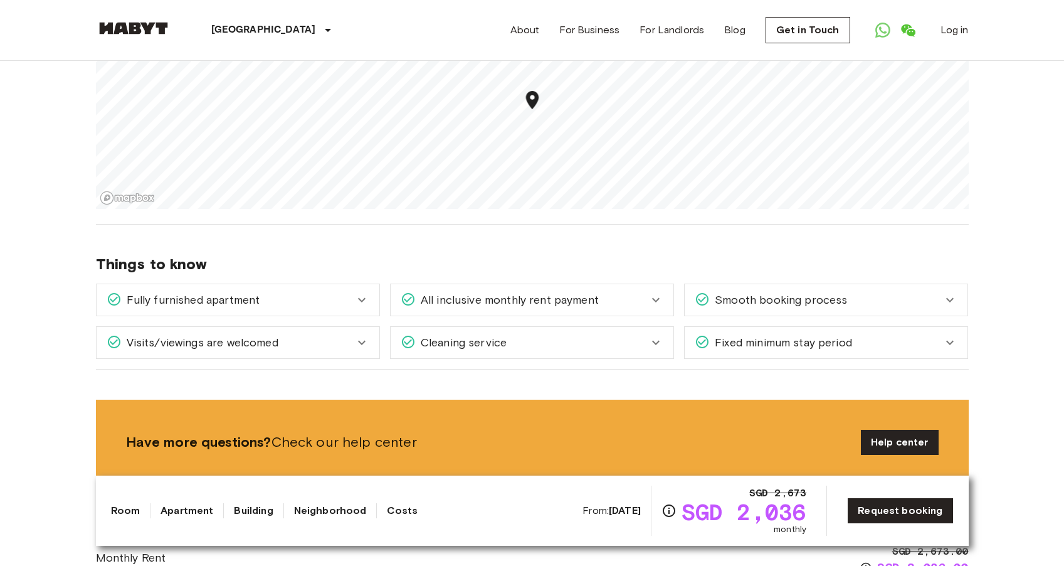
scroll to position [1264, 0]
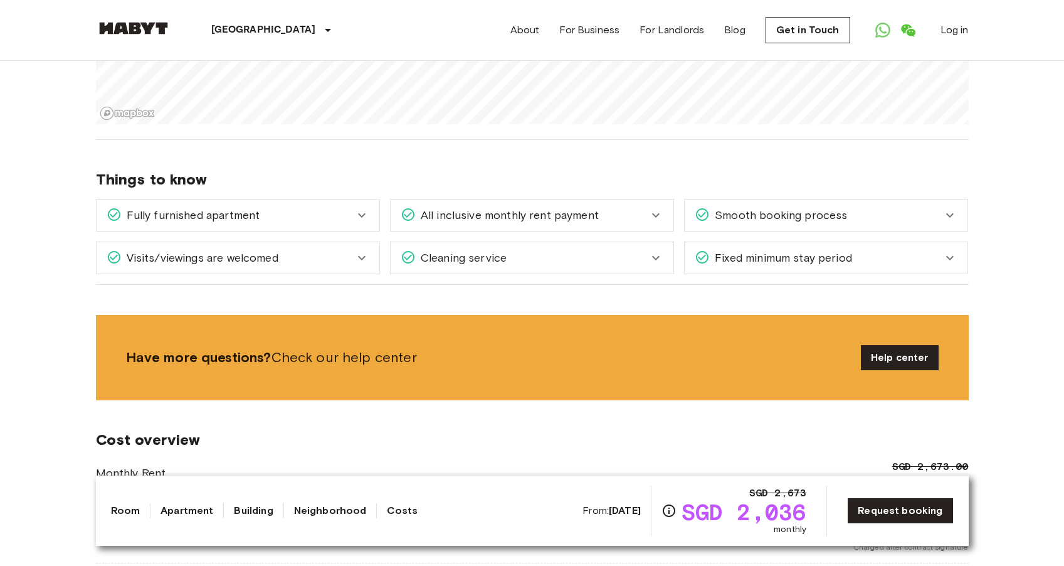
click at [343, 242] on div "Visits/viewings are welcomed" at bounding box center [238, 257] width 283 height 31
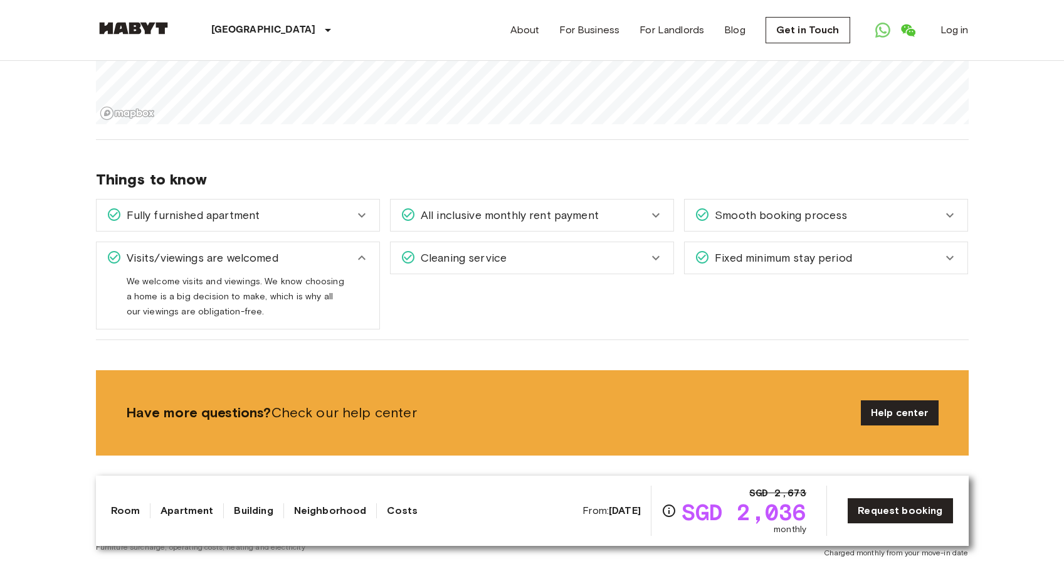
click at [349, 207] on div "Fully furnished apartment" at bounding box center [231, 215] width 248 height 16
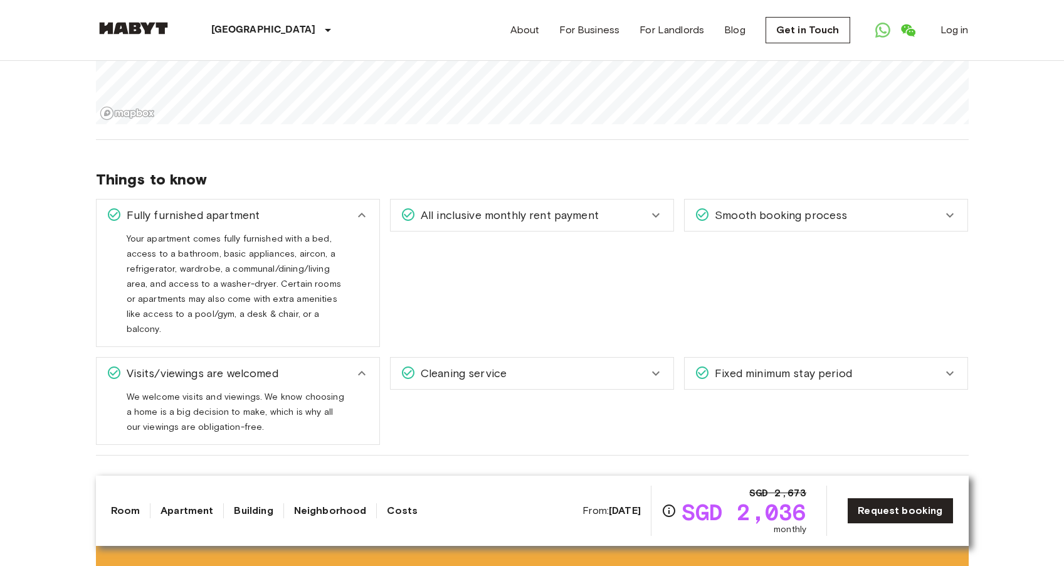
click at [471, 207] on span "All inclusive monthly rent payment" at bounding box center [507, 215] width 183 height 16
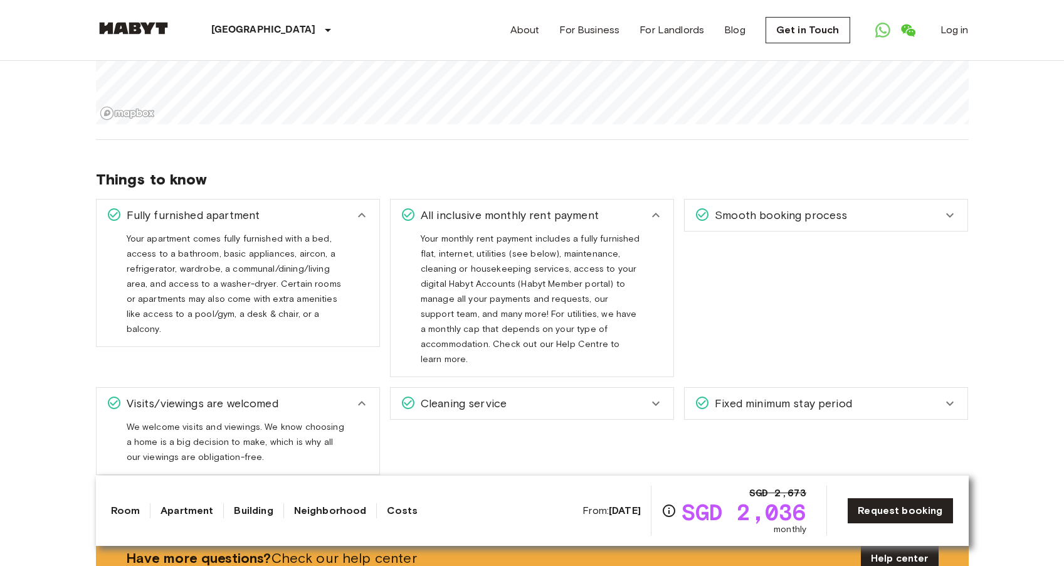
click at [743, 207] on span "Smooth booking process" at bounding box center [778, 215] width 137 height 16
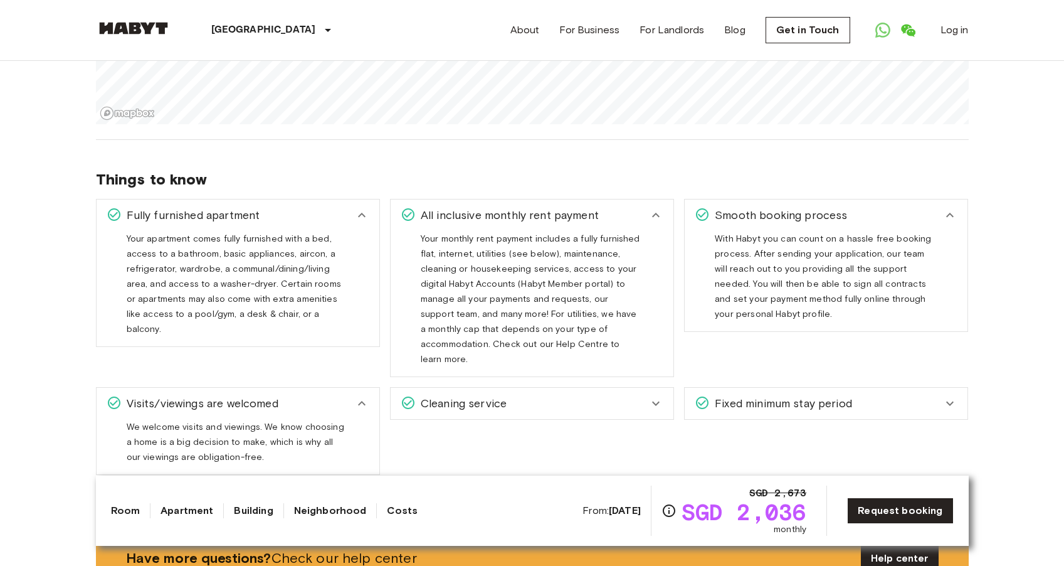
click at [264, 421] on span "We welcome visits and viewings. We know choosing a home is a big decision to ma…" at bounding box center [236, 446] width 218 height 51
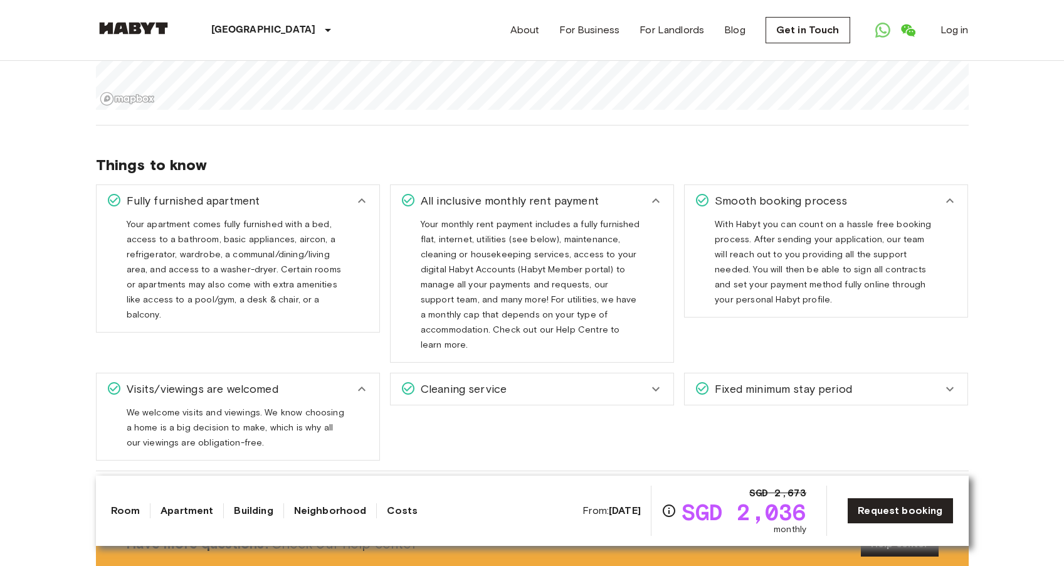
click at [439, 381] on span "Cleaning service" at bounding box center [461, 389] width 91 height 16
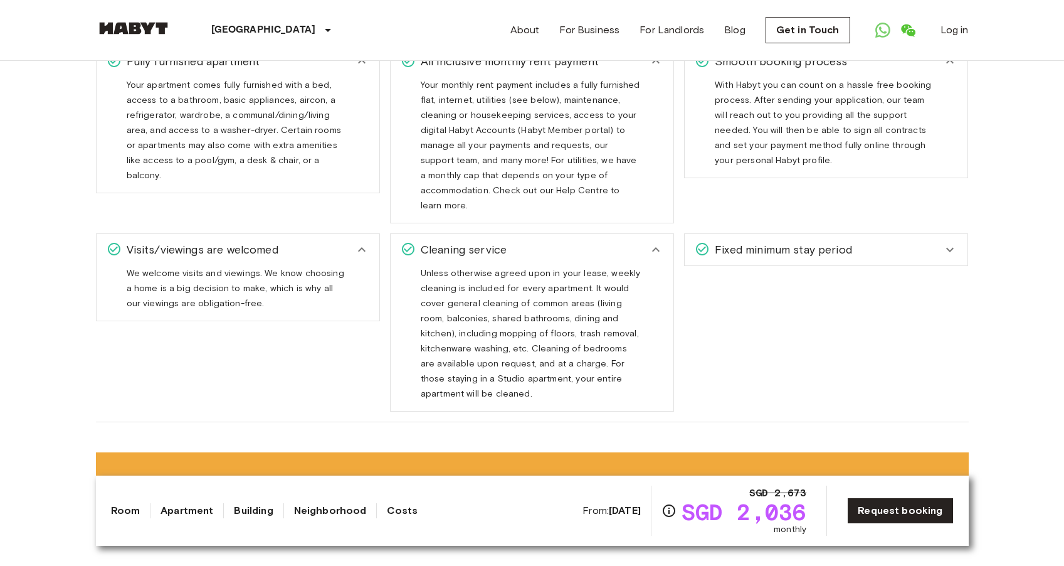
scroll to position [1419, 0]
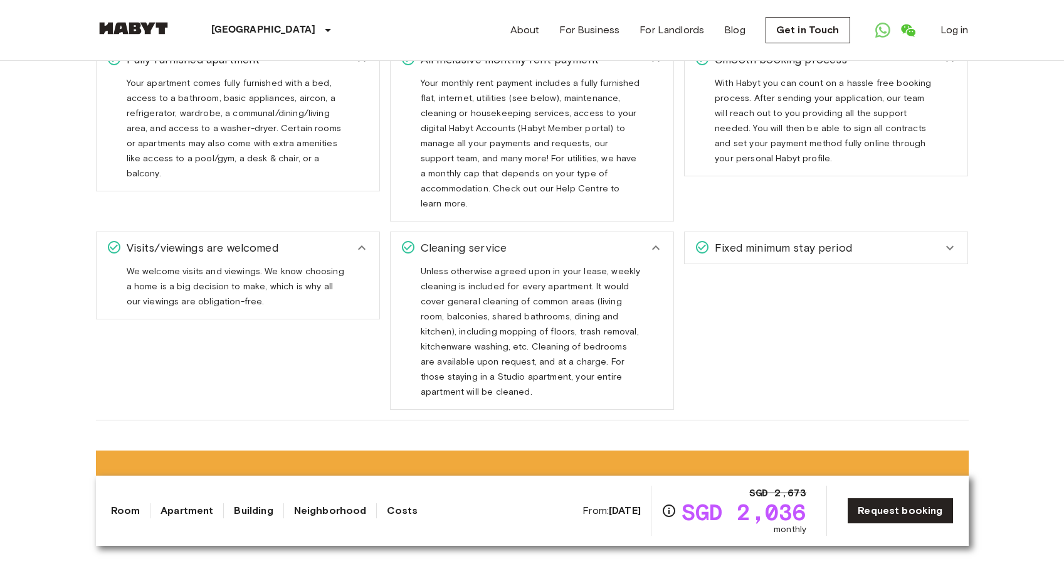
click at [739, 239] on span "Fixed minimum stay period" at bounding box center [781, 247] width 142 height 16
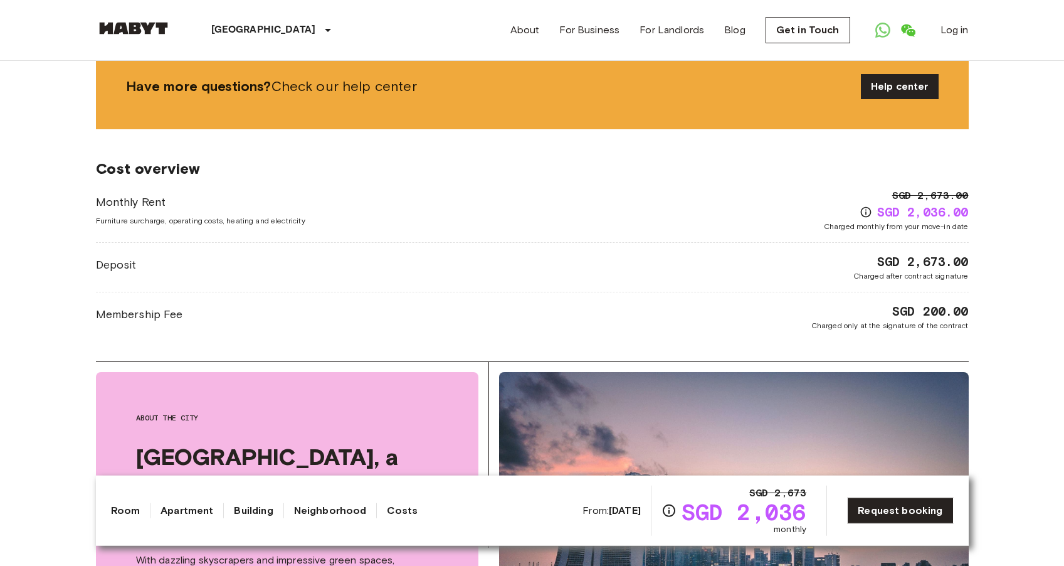
scroll to position [1581, 0]
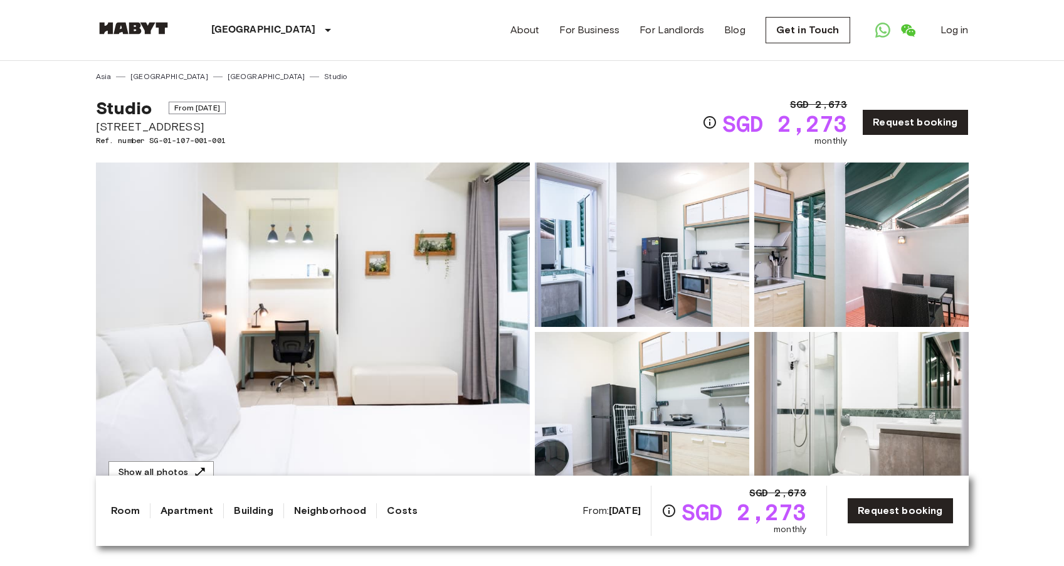
drag, startPoint x: 118, startPoint y: 124, endPoint x: 276, endPoint y: 122, distance: 158.6
click at [226, 122] on span "[STREET_ADDRESS]" at bounding box center [161, 126] width 130 height 16
copy span "ANAH MERAH KECHIL AVENUE"
click at [328, 337] on img at bounding box center [313, 329] width 434 height 334
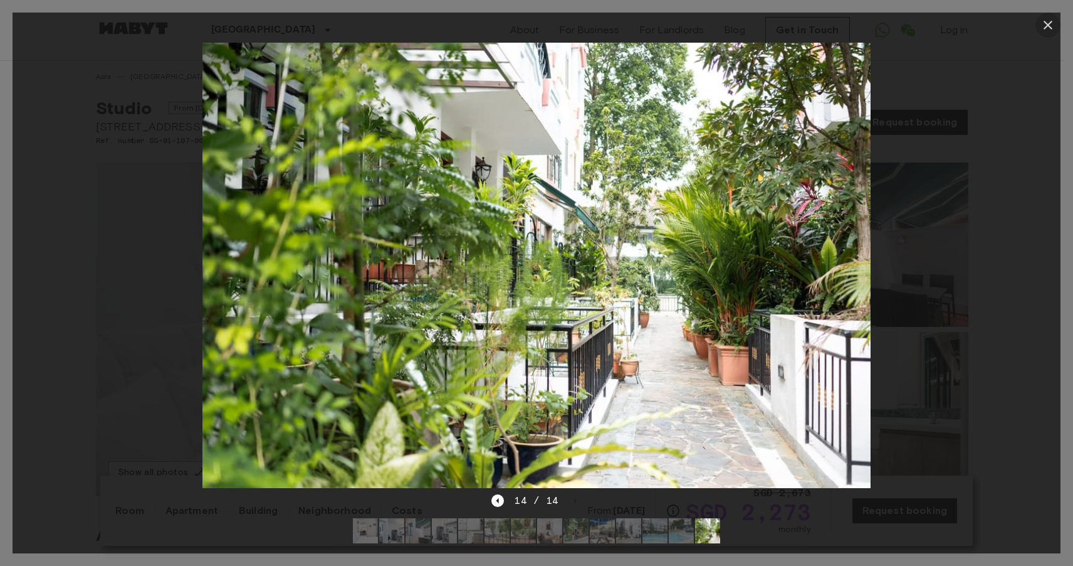
click at [1043, 31] on icon "button" at bounding box center [1048, 25] width 15 height 15
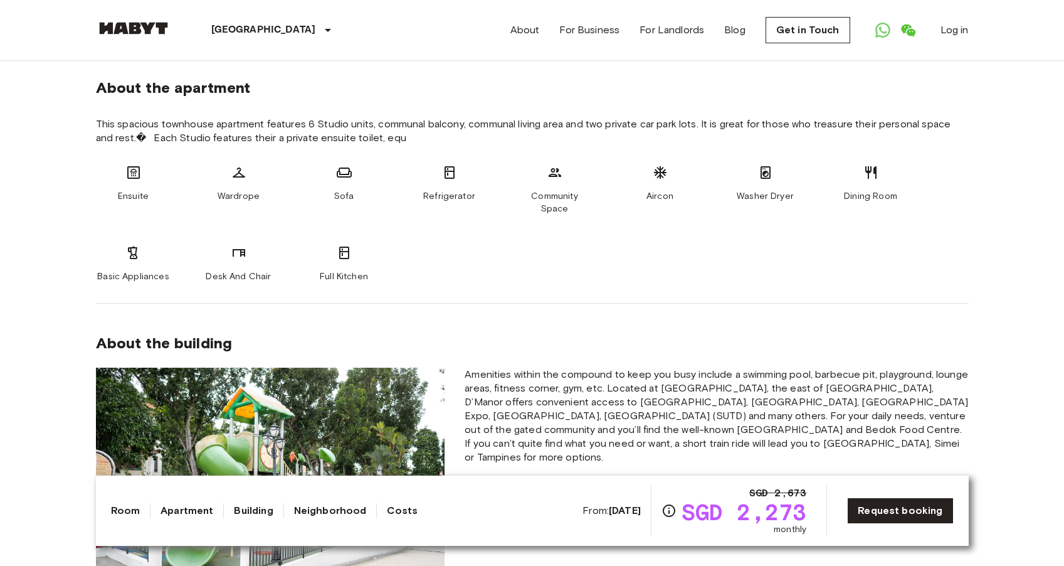
scroll to position [403, 0]
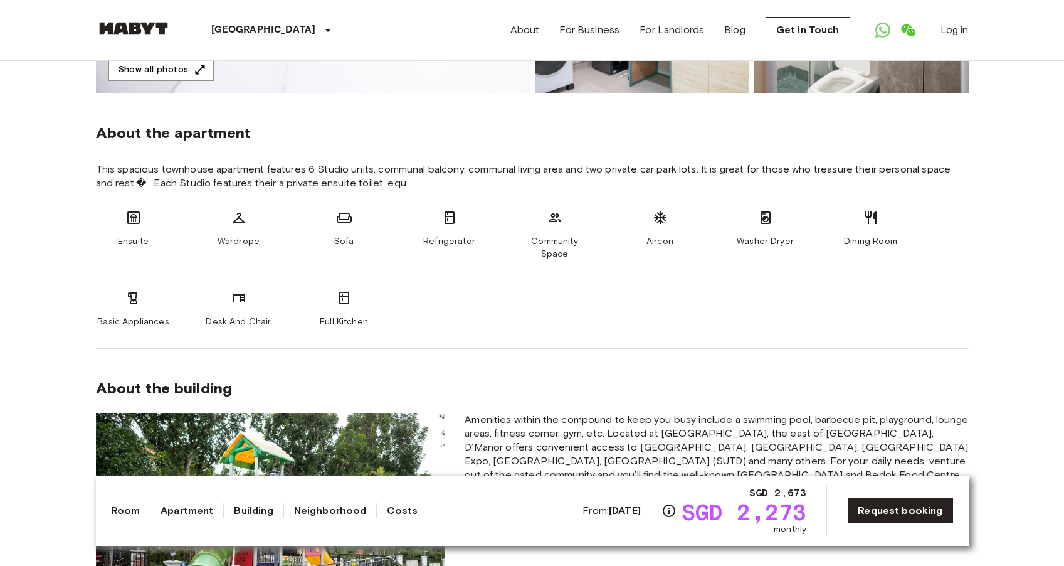
click at [234, 240] on span "Wardrope" at bounding box center [239, 241] width 42 height 13
click at [343, 241] on span "Sofa" at bounding box center [344, 241] width 20 height 13
click at [434, 239] on span "Refrigerator" at bounding box center [449, 241] width 52 height 13
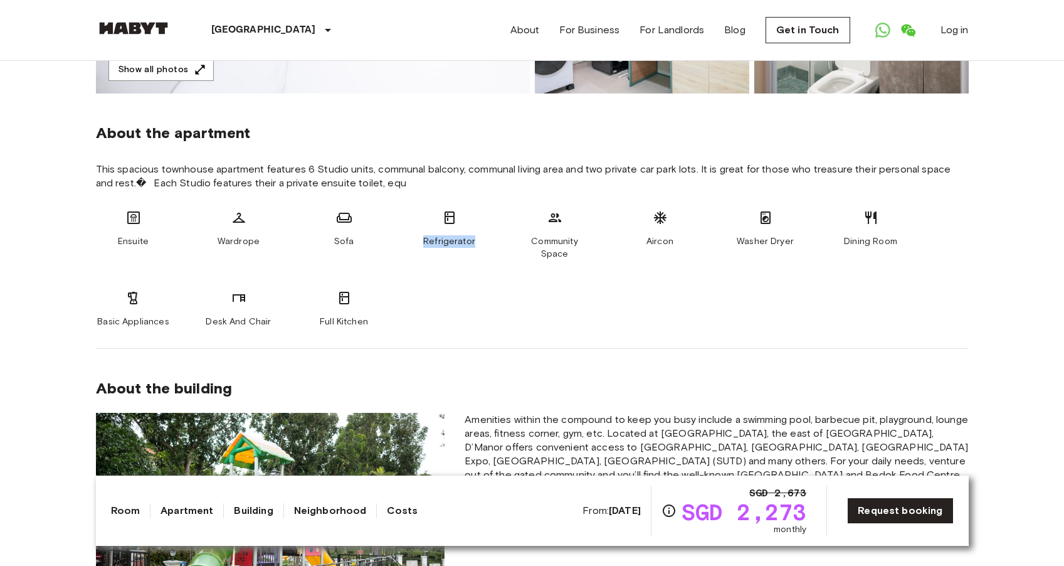
click at [434, 239] on span "Refrigerator" at bounding box center [449, 241] width 52 height 13
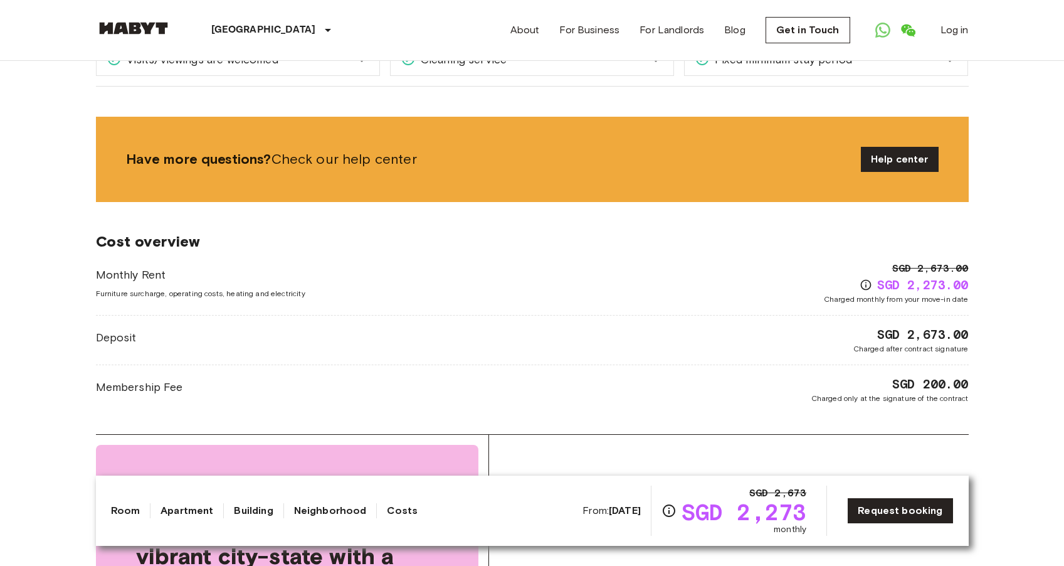
scroll to position [1468, 0]
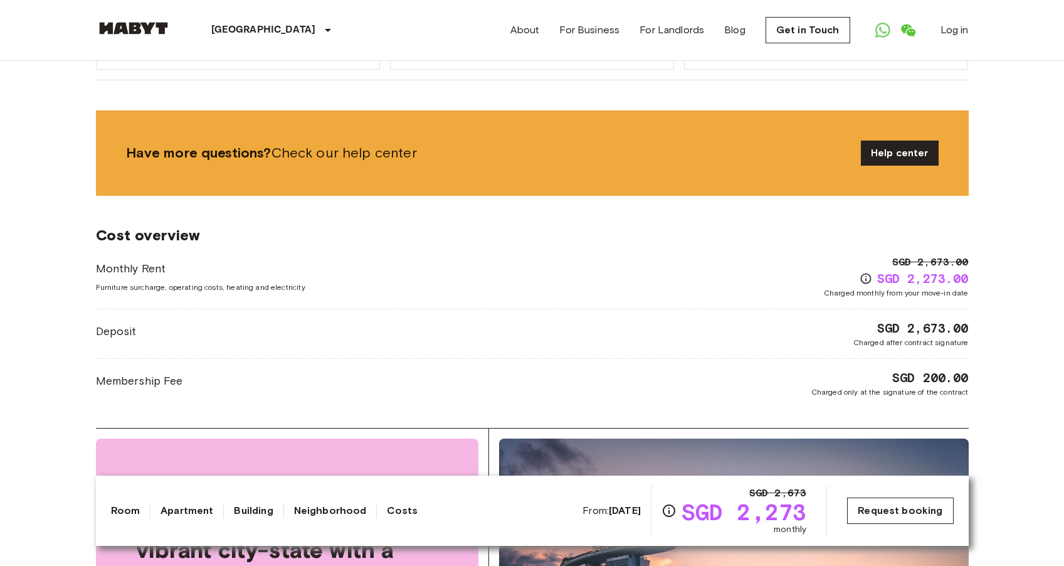
click at [897, 508] on link "Request booking" at bounding box center [900, 510] width 106 height 26
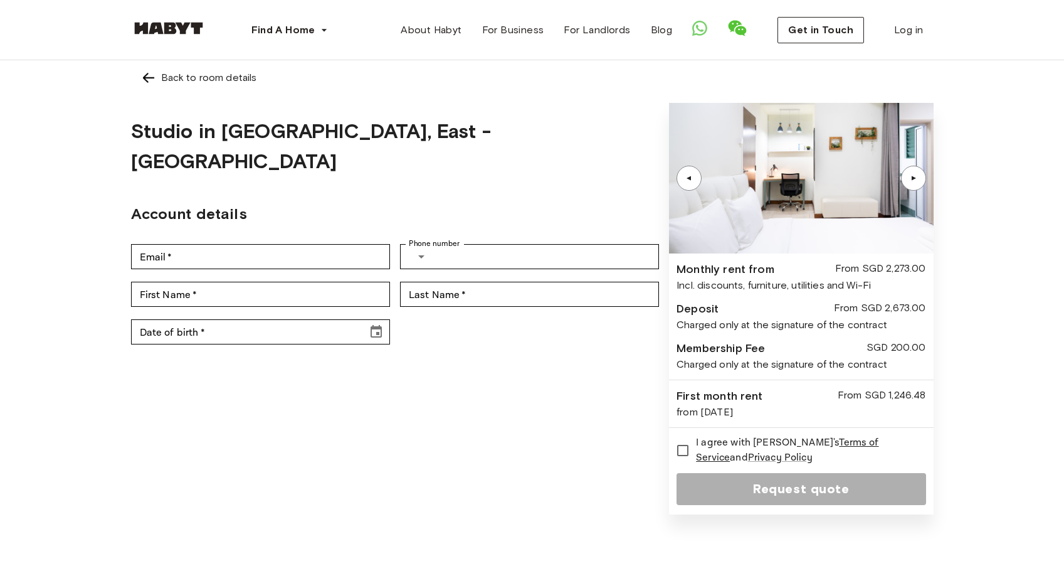
click at [145, 82] on img at bounding box center [148, 77] width 15 height 15
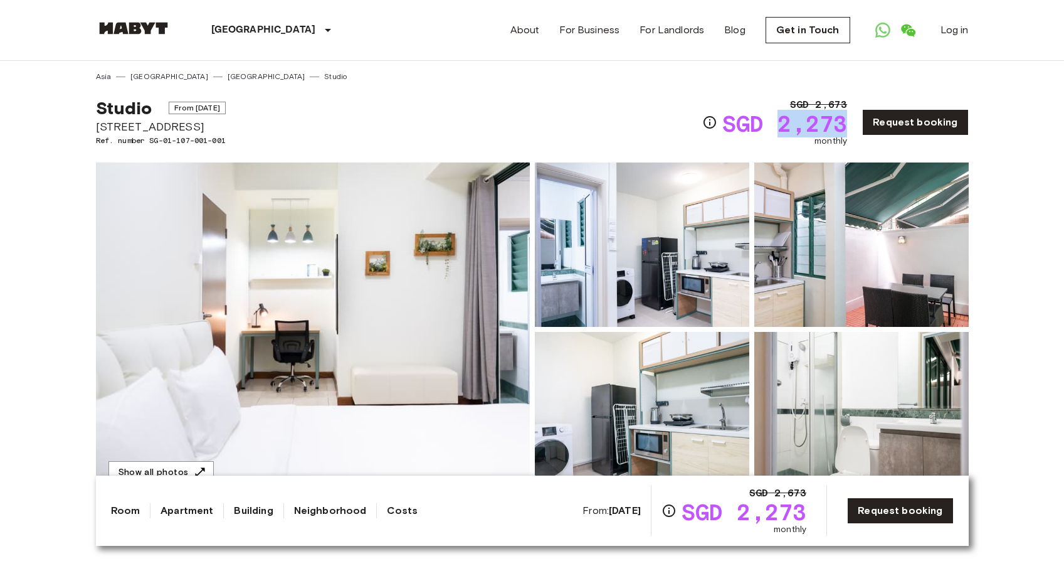
drag, startPoint x: 789, startPoint y: 129, endPoint x: 850, endPoint y: 125, distance: 60.9
click at [847, 125] on span "SGD 2,273" at bounding box center [784, 123] width 125 height 23
click at [287, 305] on img at bounding box center [313, 329] width 434 height 334
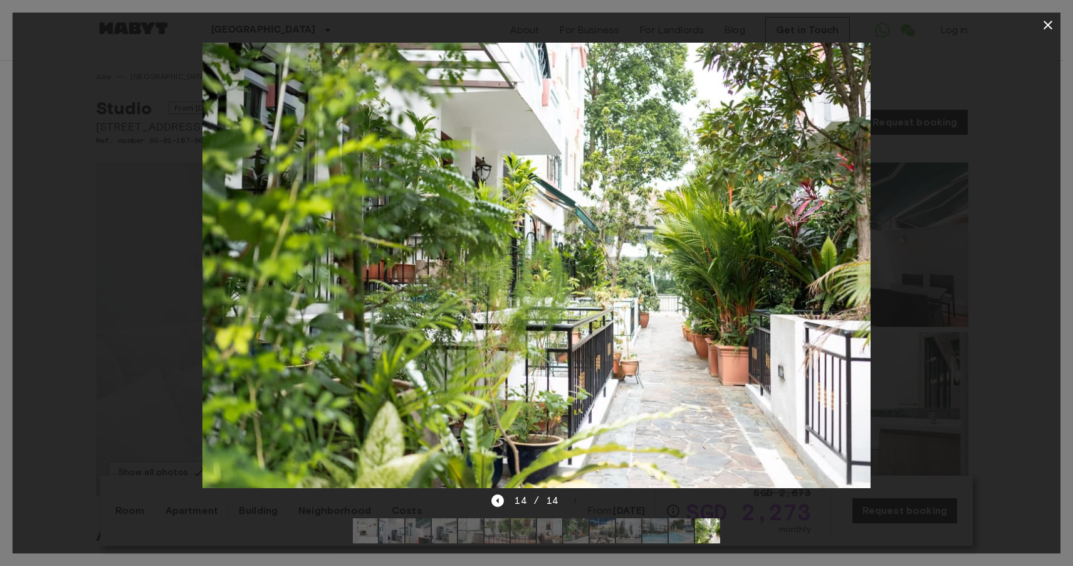
click at [1049, 24] on icon "button" at bounding box center [1048, 25] width 9 height 9
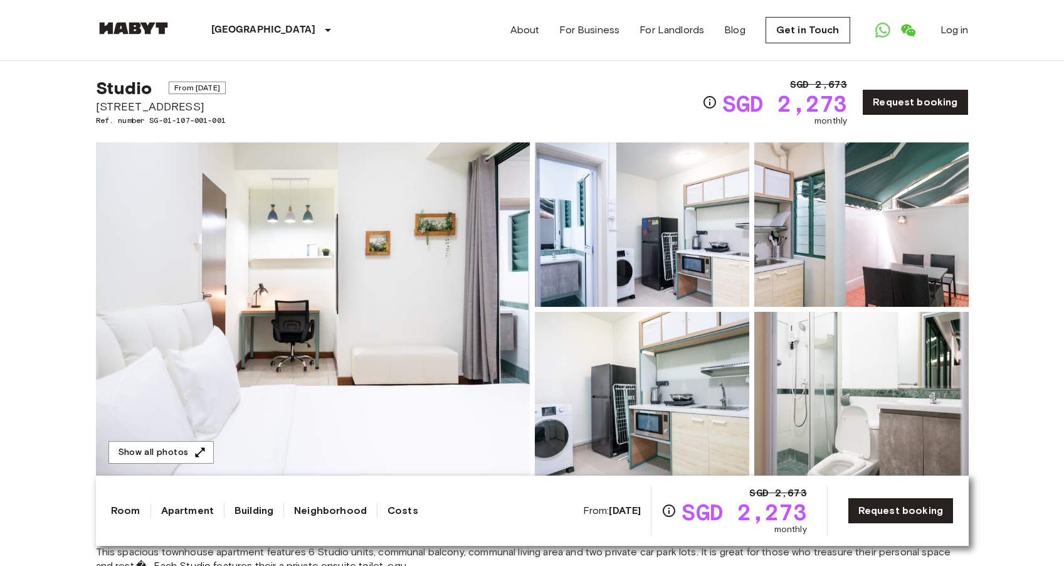
scroll to position [26, 0]
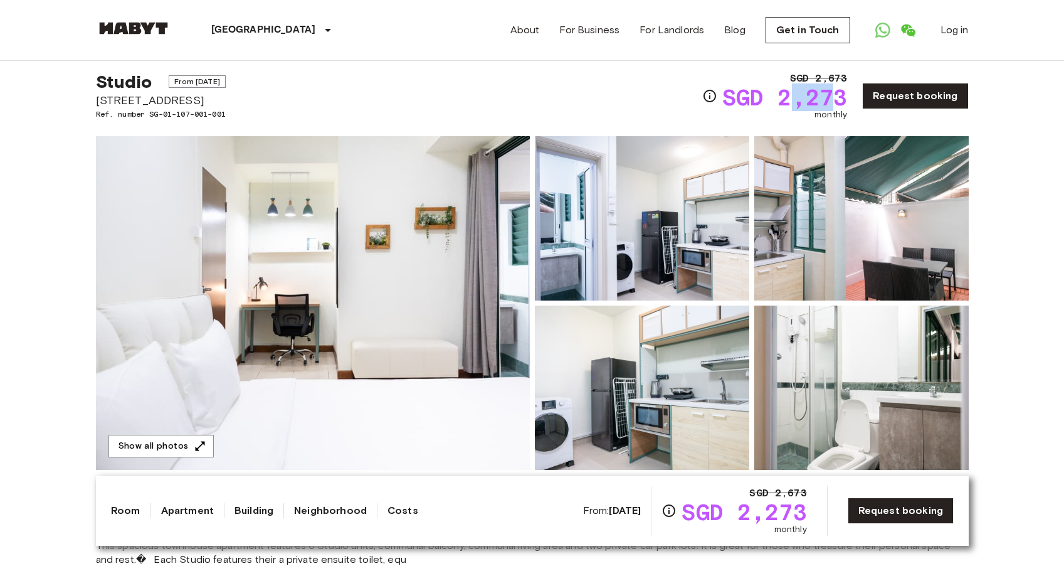
drag, startPoint x: 790, startPoint y: 106, endPoint x: 843, endPoint y: 106, distance: 52.7
click at [843, 106] on span "SGD 2,273" at bounding box center [784, 97] width 125 height 23
click at [797, 99] on span "SGD 2,273" at bounding box center [784, 97] width 125 height 23
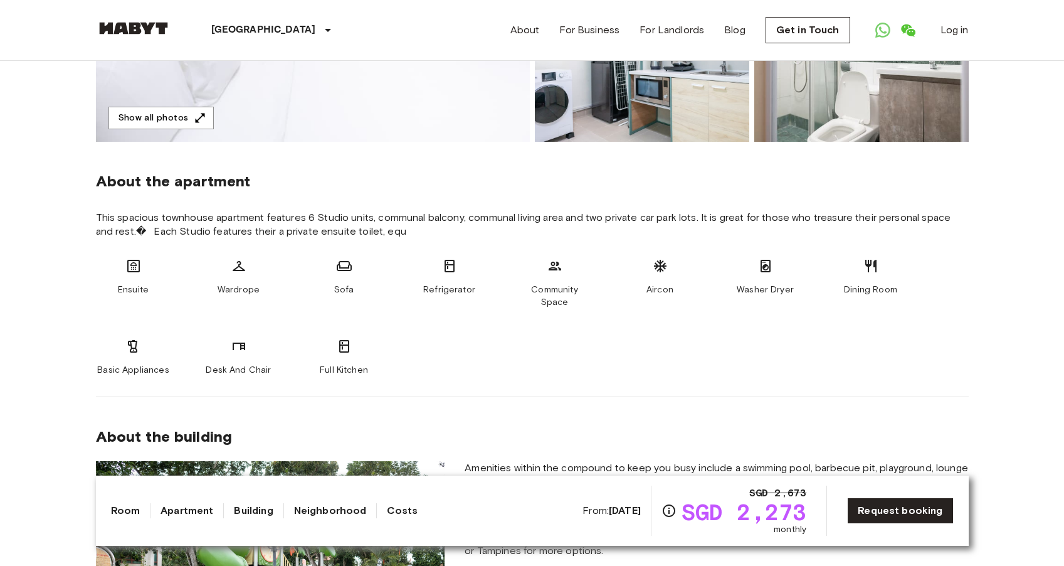
scroll to position [458, 0]
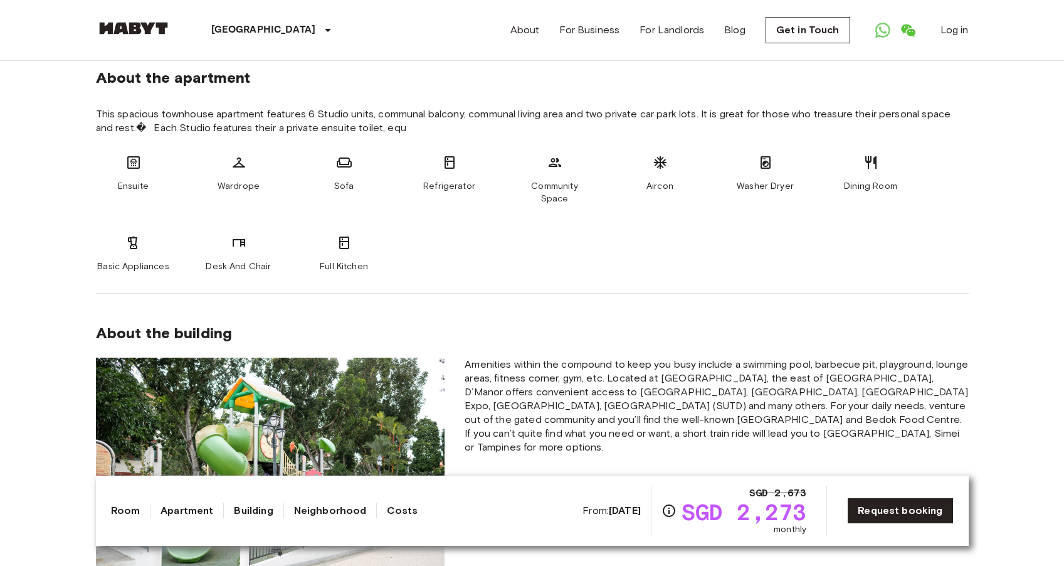
drag, startPoint x: 115, startPoint y: 171, endPoint x: 192, endPoint y: 184, distance: 78.1
click at [192, 184] on div "Ensuite Wardrope Sofa Refrigerator Community Space Aircon Washer Dryer Dining R…" at bounding box center [532, 214] width 873 height 118
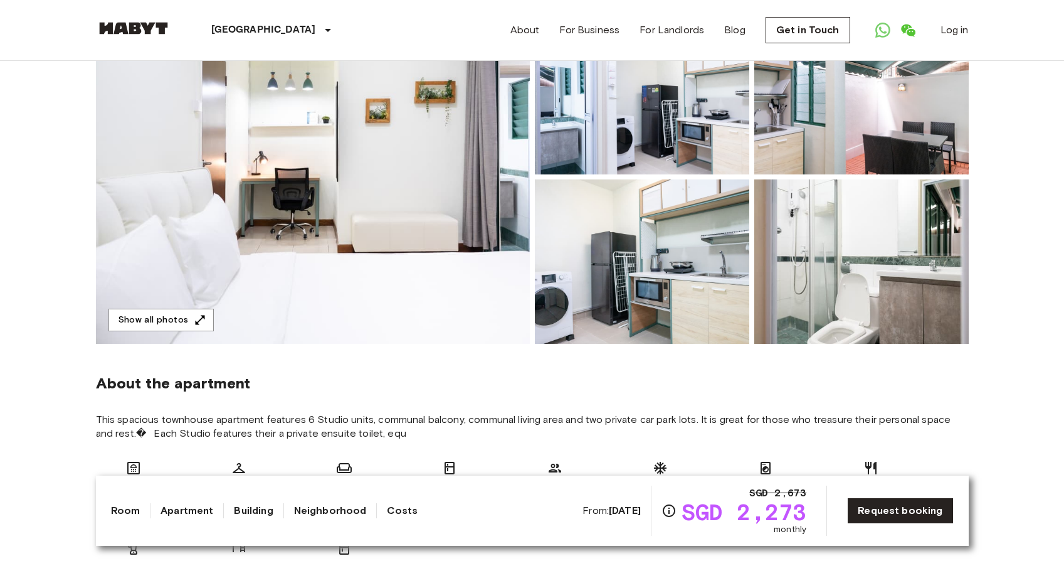
scroll to position [0, 0]
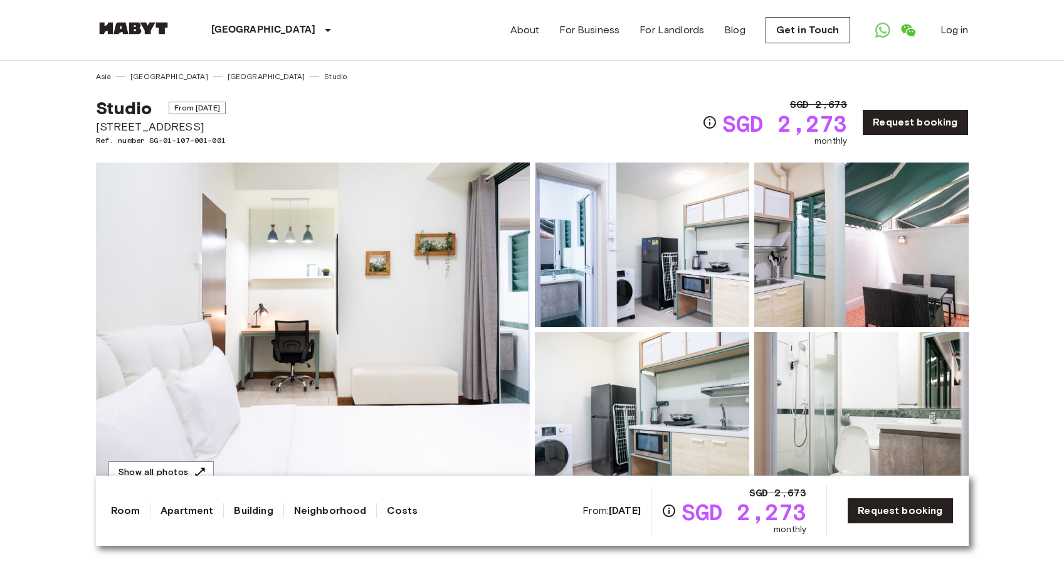
click at [226, 265] on img at bounding box center [313, 329] width 434 height 334
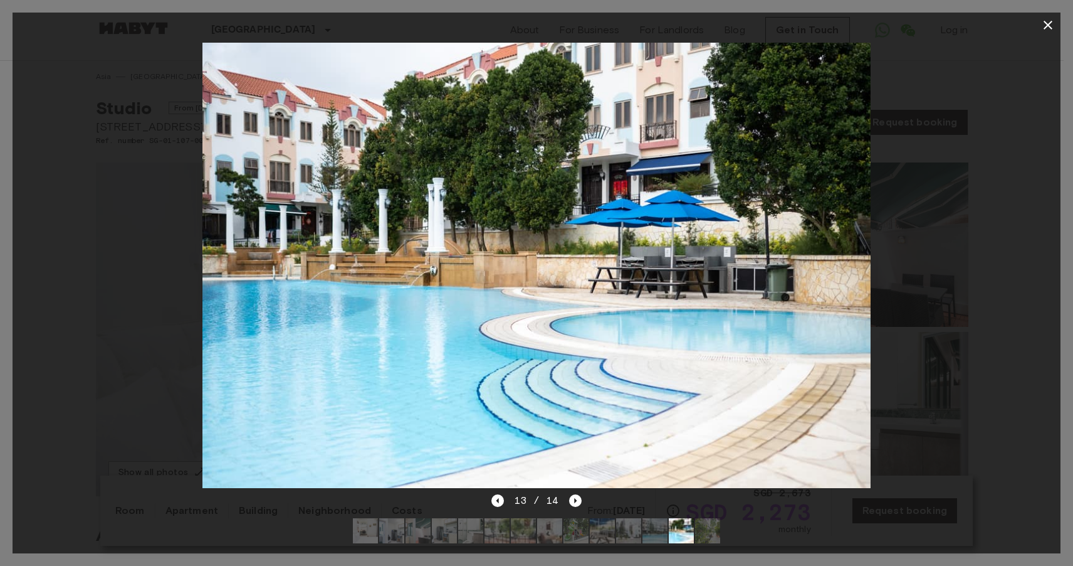
click at [1051, 29] on icon "button" at bounding box center [1048, 25] width 15 height 15
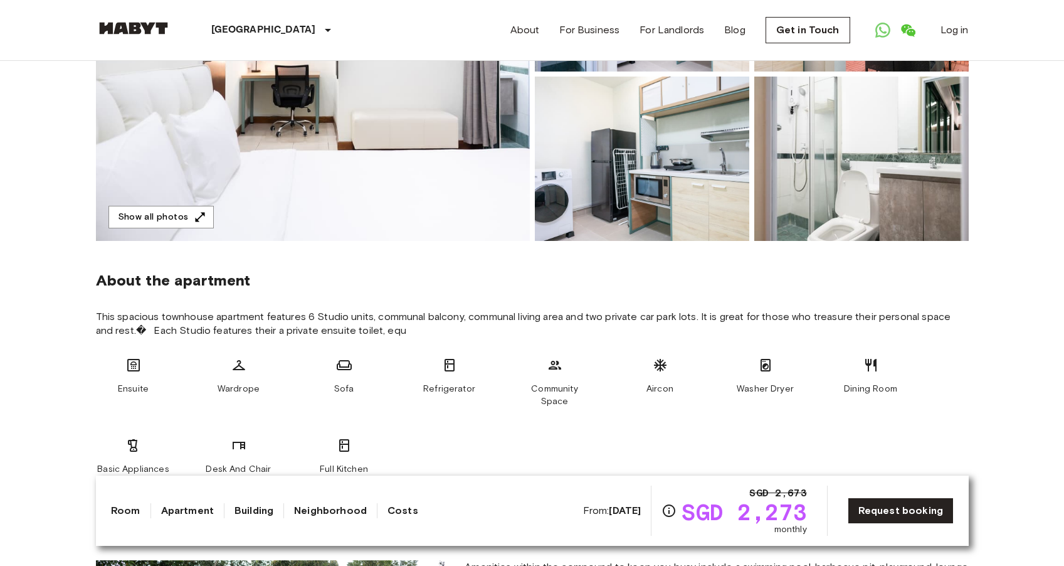
scroll to position [433, 0]
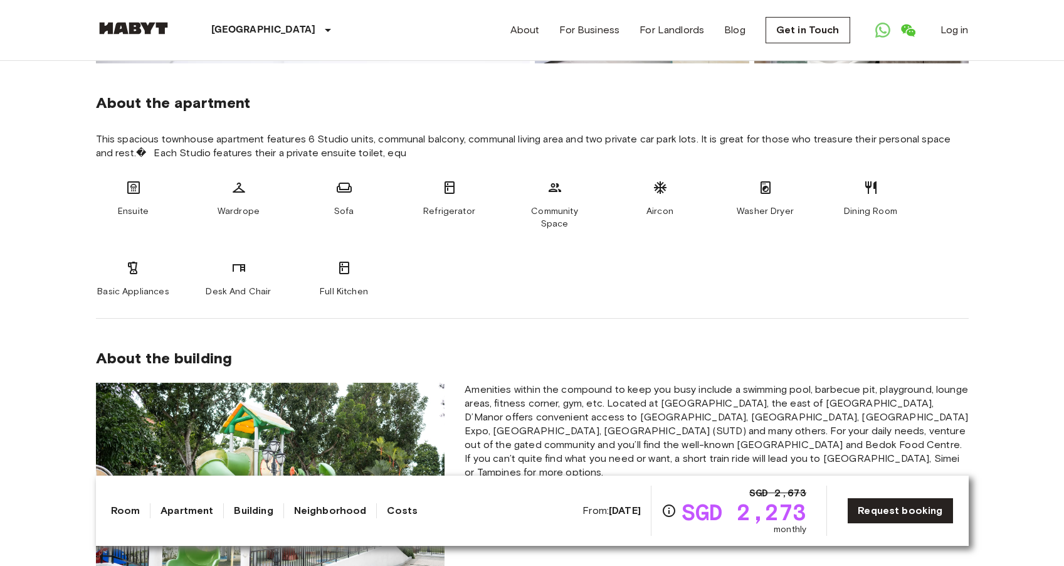
click at [224, 206] on span "Wardrope" at bounding box center [239, 211] width 42 height 13
click at [385, 203] on div "Ensuite Wardrope Sofa Refrigerator Community Space Aircon Washer Dryer Dining R…" at bounding box center [532, 239] width 873 height 118
click at [459, 197] on div "Refrigerator" at bounding box center [449, 205] width 75 height 50
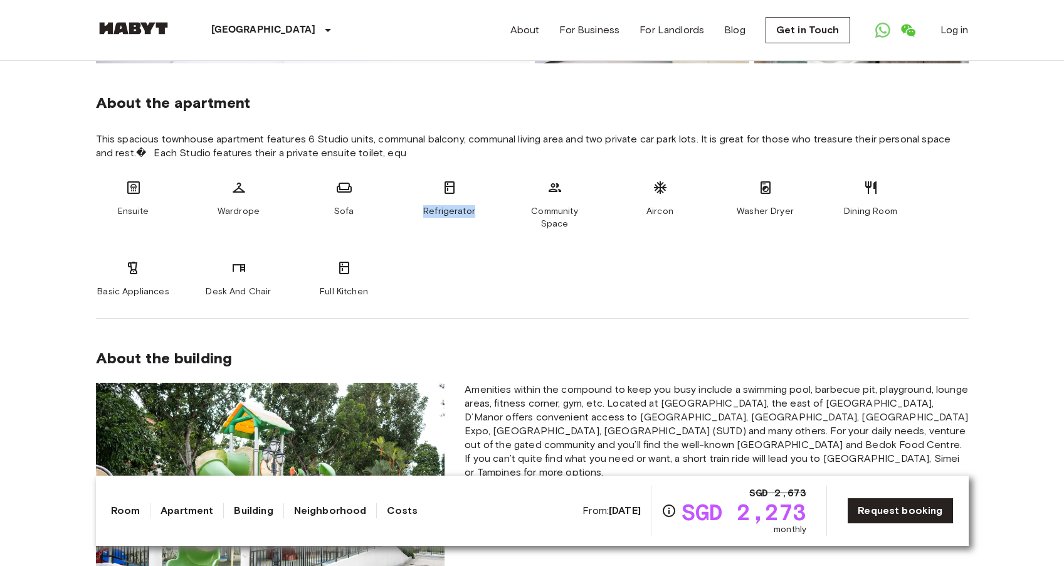
click at [459, 197] on div "Refrigerator" at bounding box center [449, 205] width 75 height 50
click at [556, 213] on span "Community Space" at bounding box center [554, 217] width 75 height 25
click at [671, 211] on span "Aircon" at bounding box center [659, 211] width 27 height 13
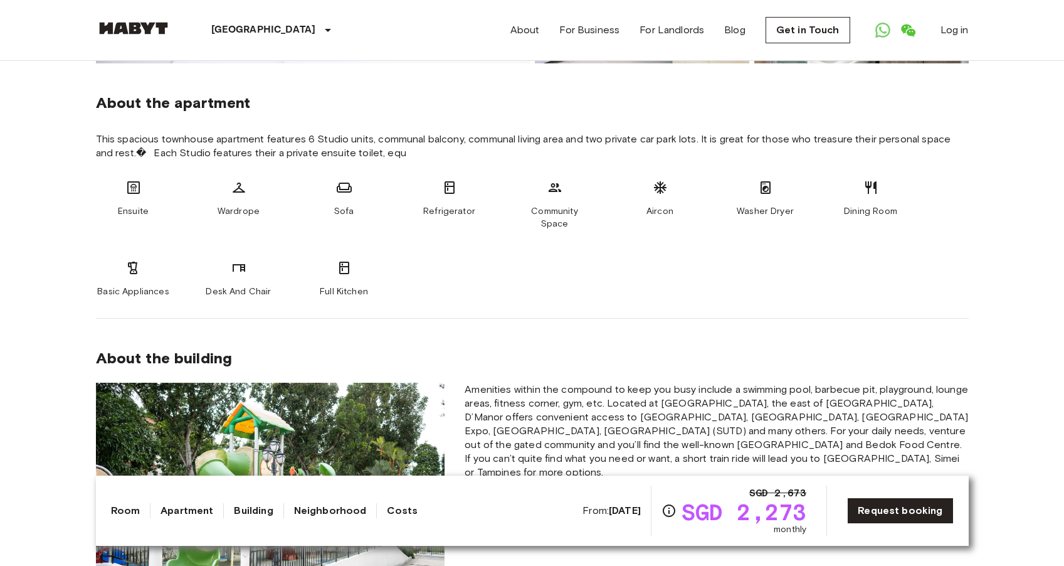
click at [671, 211] on span "Aircon" at bounding box center [659, 211] width 27 height 13
click at [777, 211] on span "Washer Dryer" at bounding box center [765, 211] width 57 height 13
click at [137, 272] on div "Basic Appliances" at bounding box center [133, 279] width 75 height 38
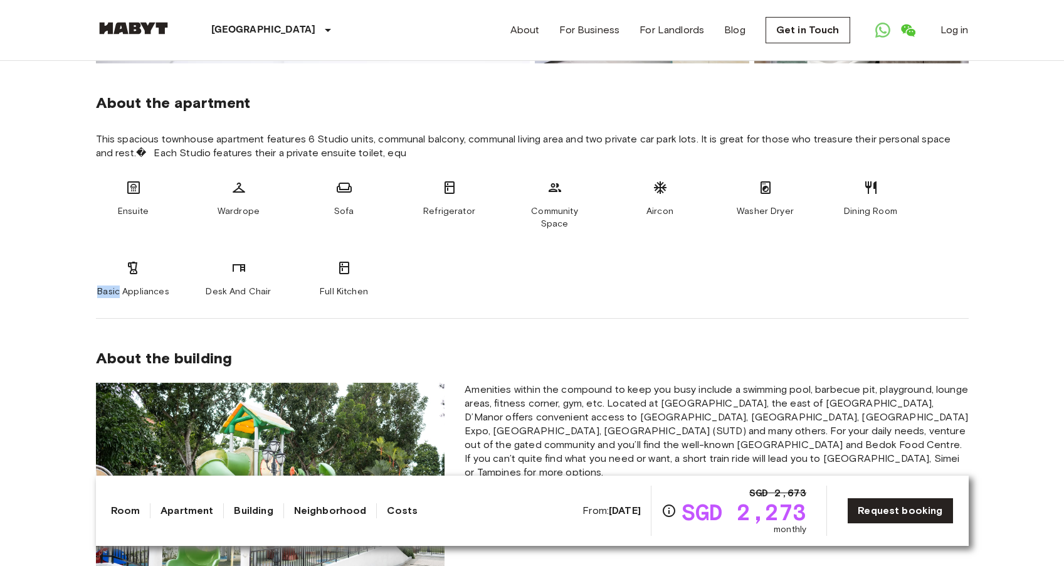
click at [137, 272] on div "Basic Appliances" at bounding box center [133, 279] width 75 height 38
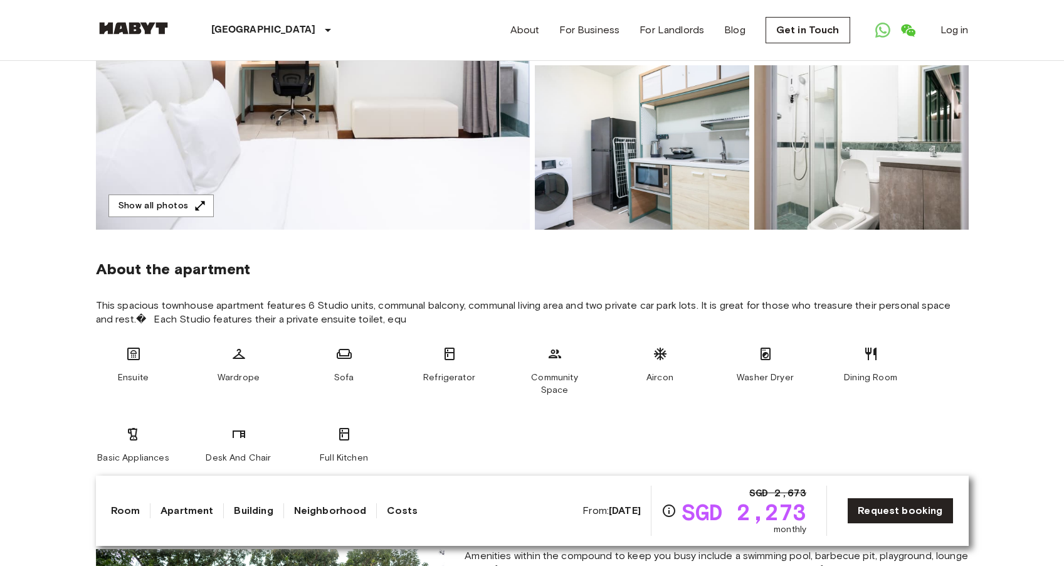
scroll to position [0, 0]
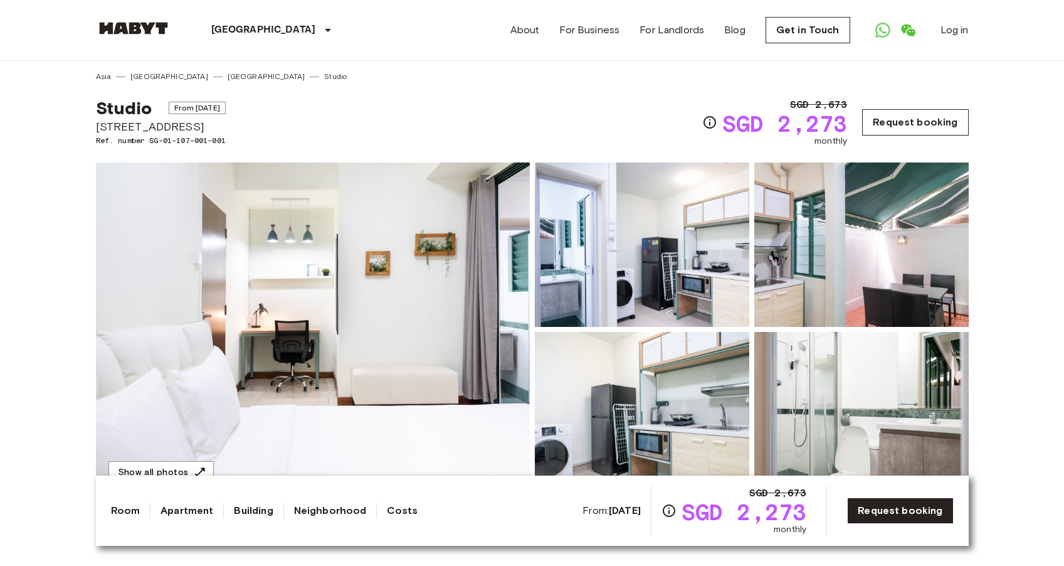
click at [939, 120] on link "Request booking" at bounding box center [915, 122] width 106 height 26
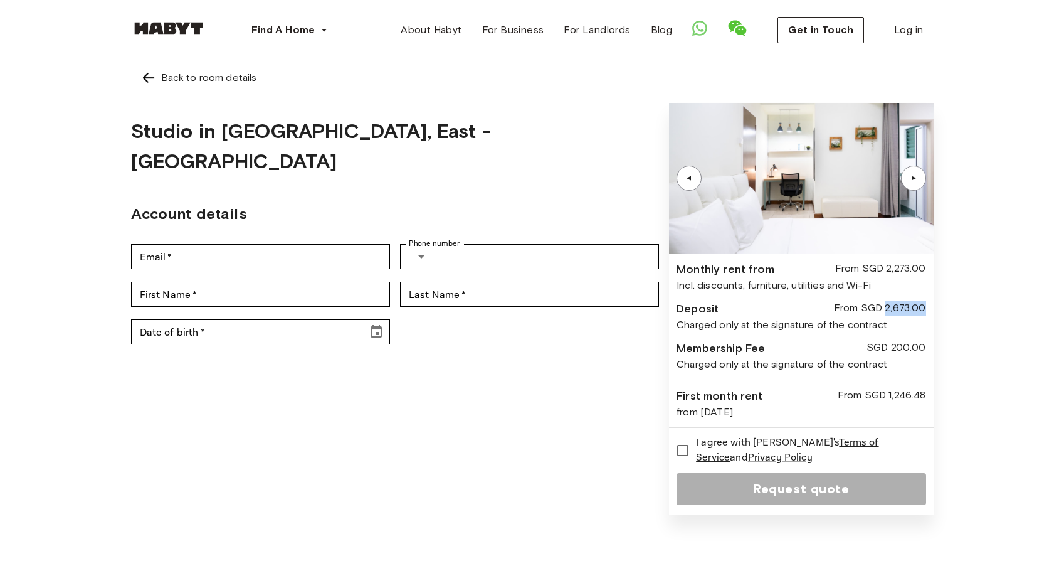
drag, startPoint x: 885, startPoint y: 309, endPoint x: 929, endPoint y: 309, distance: 43.9
click at [929, 309] on div "▲ ▲ Monthly rent from From SGD 2,273.00 Incl. discounts, furniture, utilities a…" at bounding box center [801, 308] width 264 height 411
drag, startPoint x: 881, startPoint y: 351, endPoint x: 940, endPoint y: 351, distance: 59.6
click at [940, 351] on div "Back to room details Studio in [GEOGRAPHIC_DATA], [GEOGRAPHIC_DATA] Account det…" at bounding box center [532, 290] width 903 height 461
drag, startPoint x: 878, startPoint y: 401, endPoint x: 929, endPoint y: 397, distance: 51.5
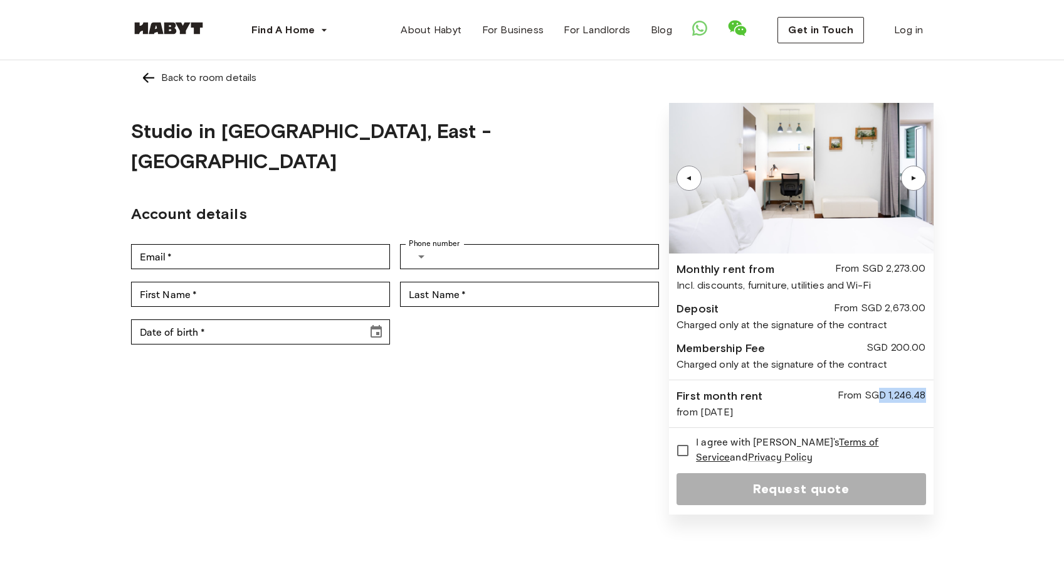
click at [930, 397] on div "▲ ▲ Monthly rent from From SGD 2,273.00 Incl. discounts, furniture, utilities a…" at bounding box center [801, 308] width 264 height 411
drag, startPoint x: 836, startPoint y: 393, endPoint x: 907, endPoint y: 394, distance: 71.5
click at [907, 394] on div "First month rent From SGD 1,246.48" at bounding box center [800, 395] width 249 height 17
